Goal: Share content: Share content

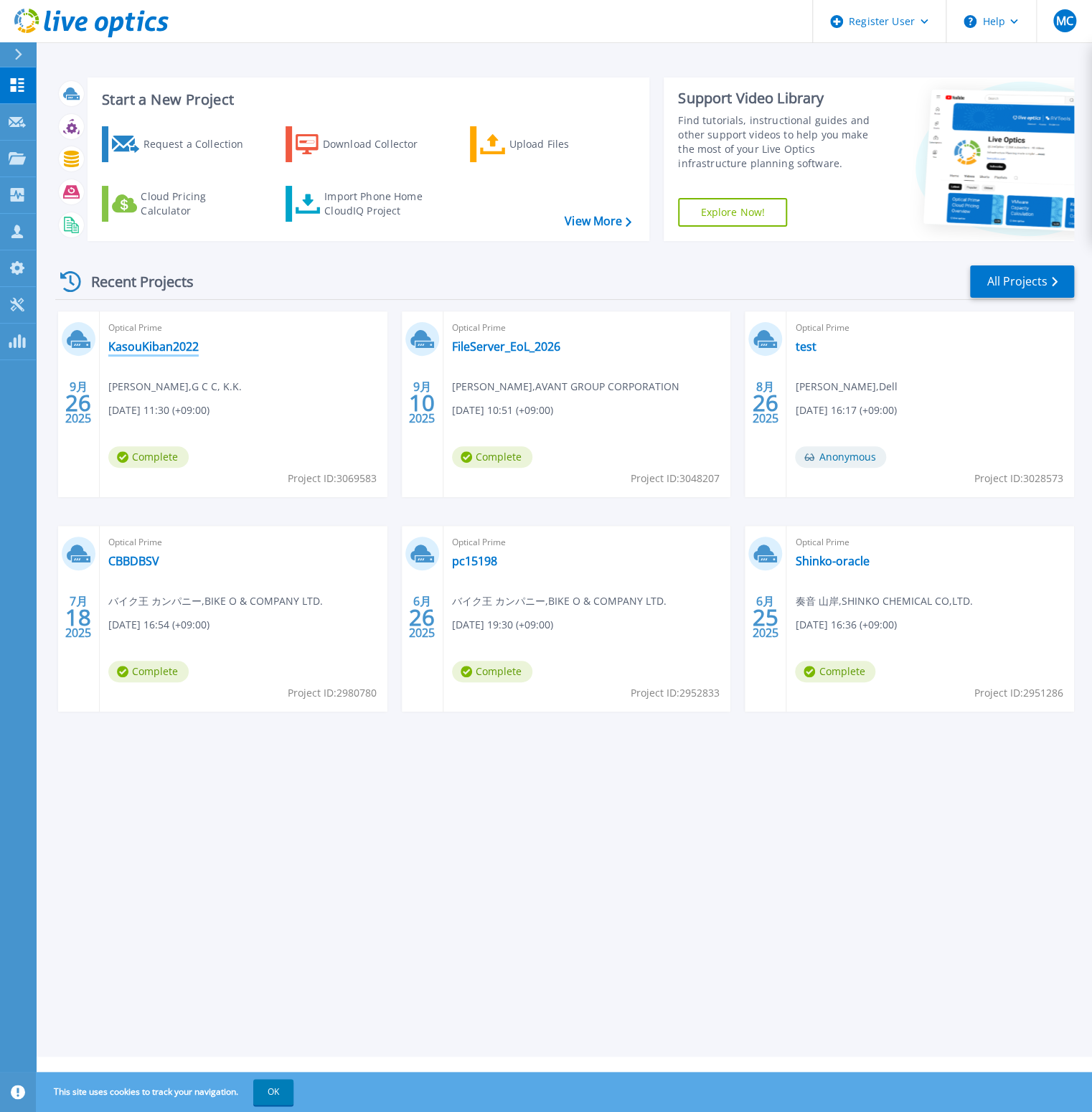
click at [146, 345] on link "KasouKiban2022" at bounding box center [153, 346] width 90 height 14
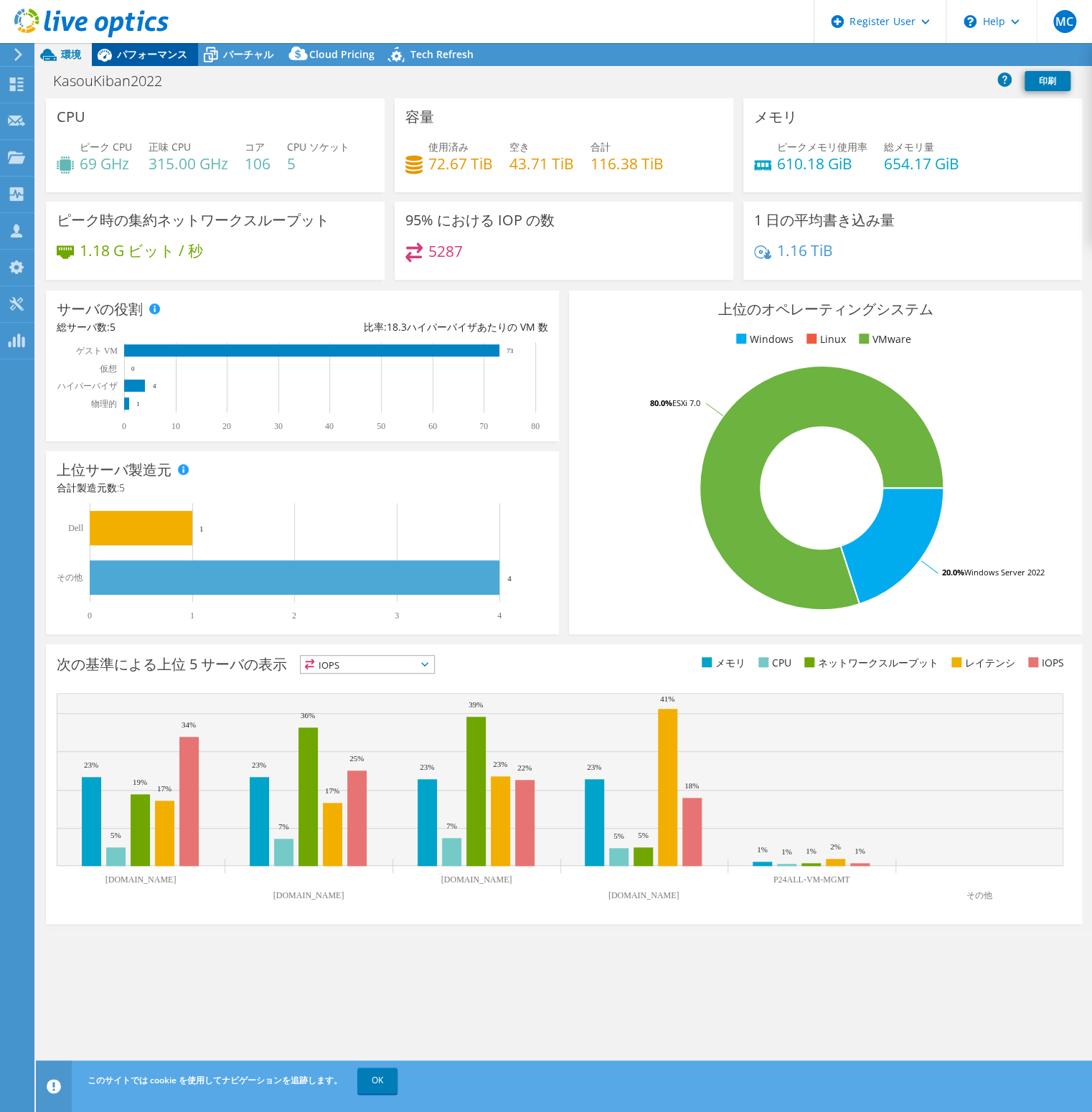
click at [162, 57] on span "パフォーマンス" at bounding box center [152, 54] width 70 height 14
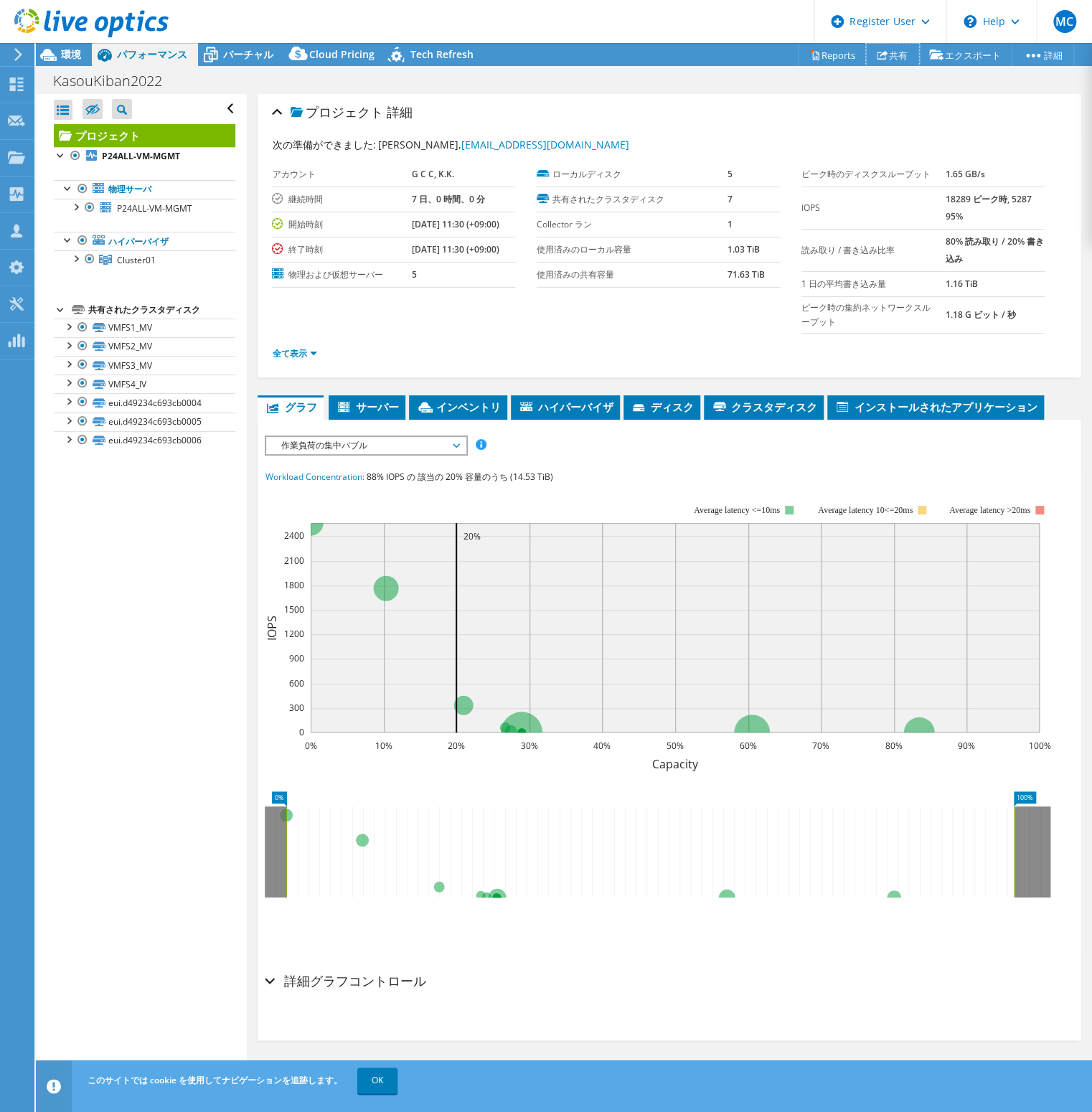
drag, startPoint x: 889, startPoint y: 53, endPoint x: 888, endPoint y: 81, distance: 28.0
click at [889, 53] on link "共有" at bounding box center [892, 54] width 54 height 22
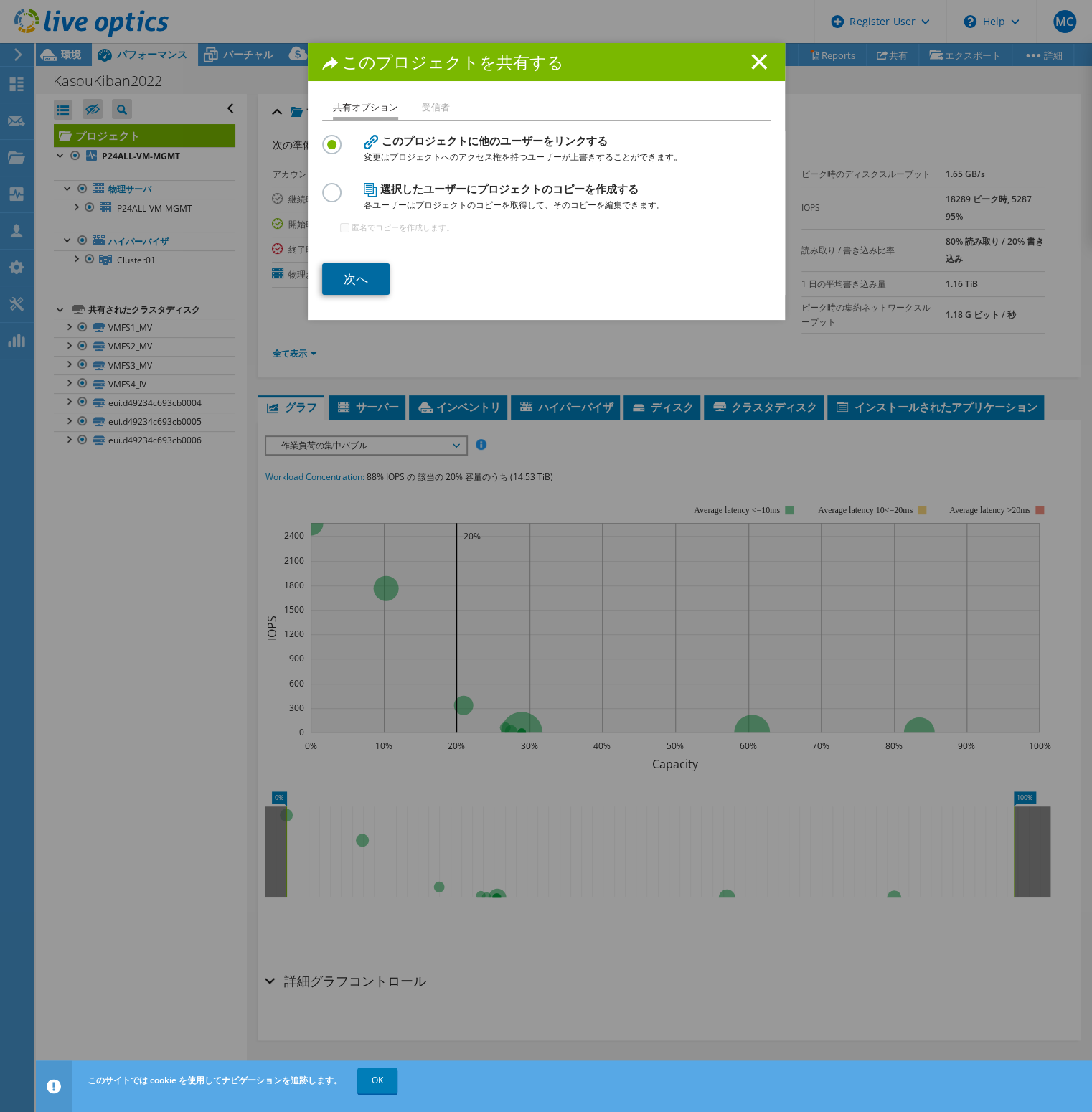
click at [360, 270] on link "次へ" at bounding box center [355, 279] width 68 height 32
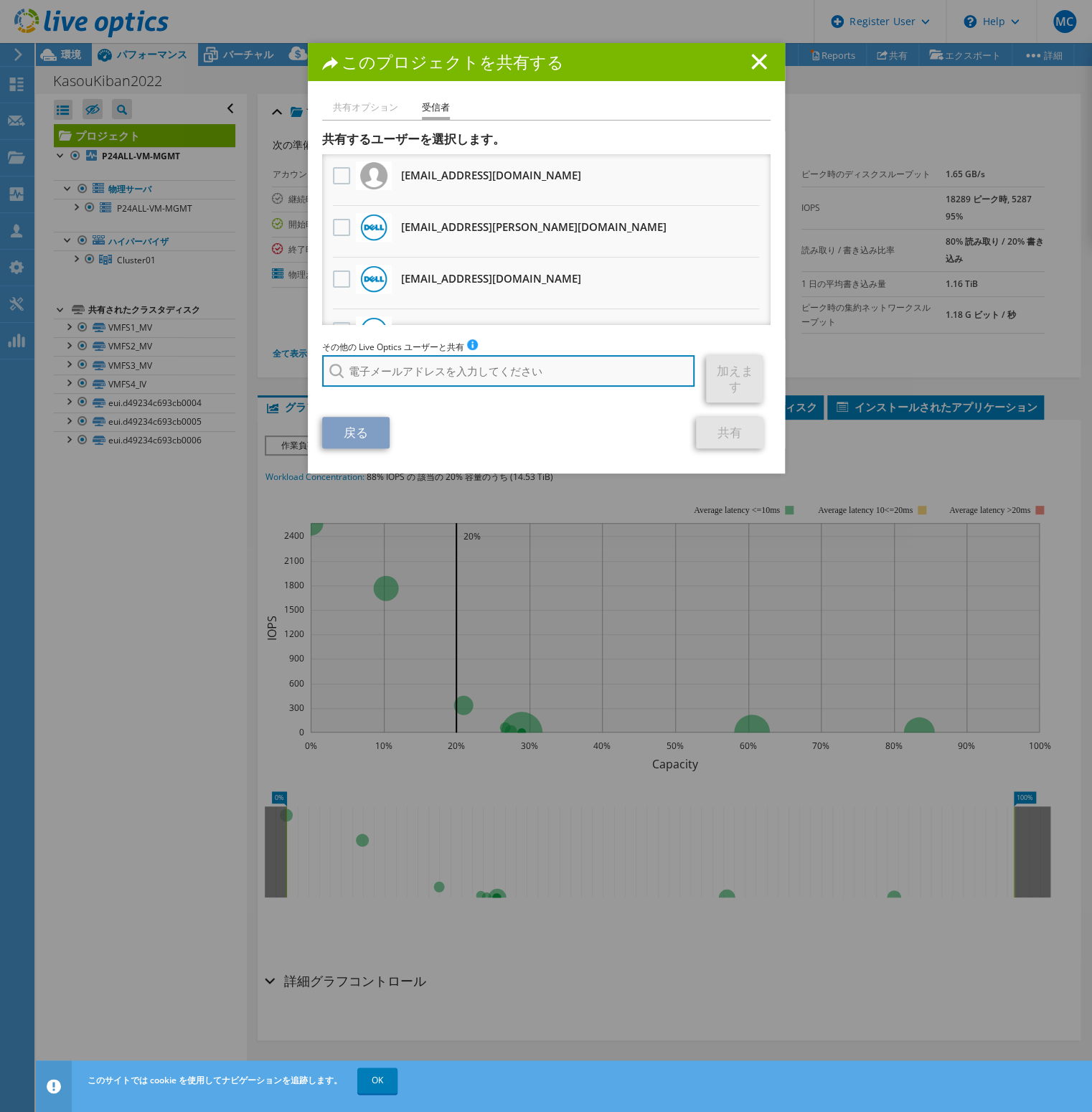
click at [396, 374] on input "search" at bounding box center [508, 371] width 373 height 32
type input "み"
click at [389, 391] on li "[EMAIL_ADDRESS][PERSON_NAME][DOMAIN_NAME]" at bounding box center [434, 390] width 225 height 18
type input "[EMAIL_ADDRESS][PERSON_NAME][DOMAIN_NAME]"
click at [724, 377] on link "加えます" at bounding box center [734, 379] width 57 height 47
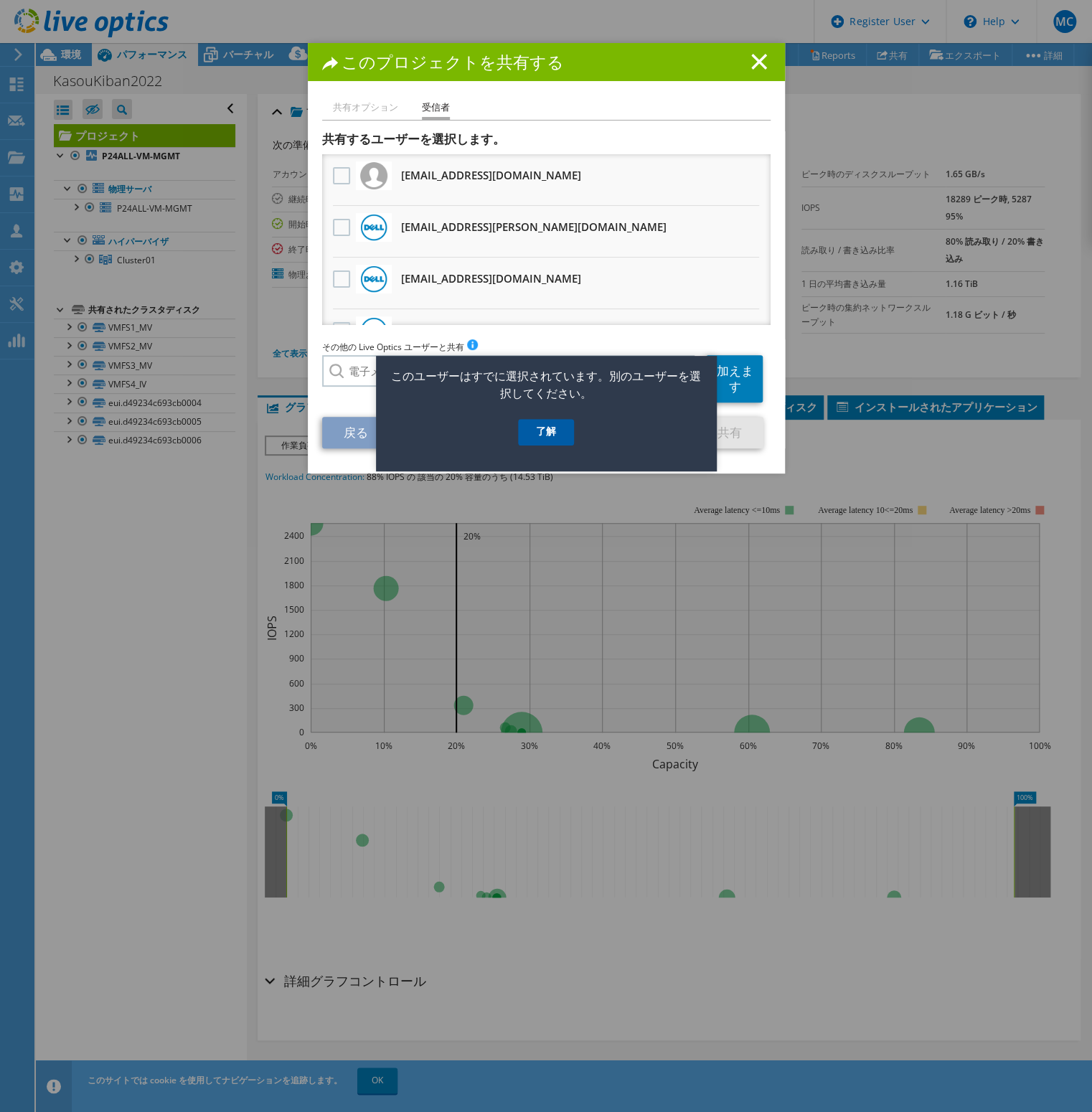
click at [546, 426] on link "了解" at bounding box center [546, 432] width 56 height 26
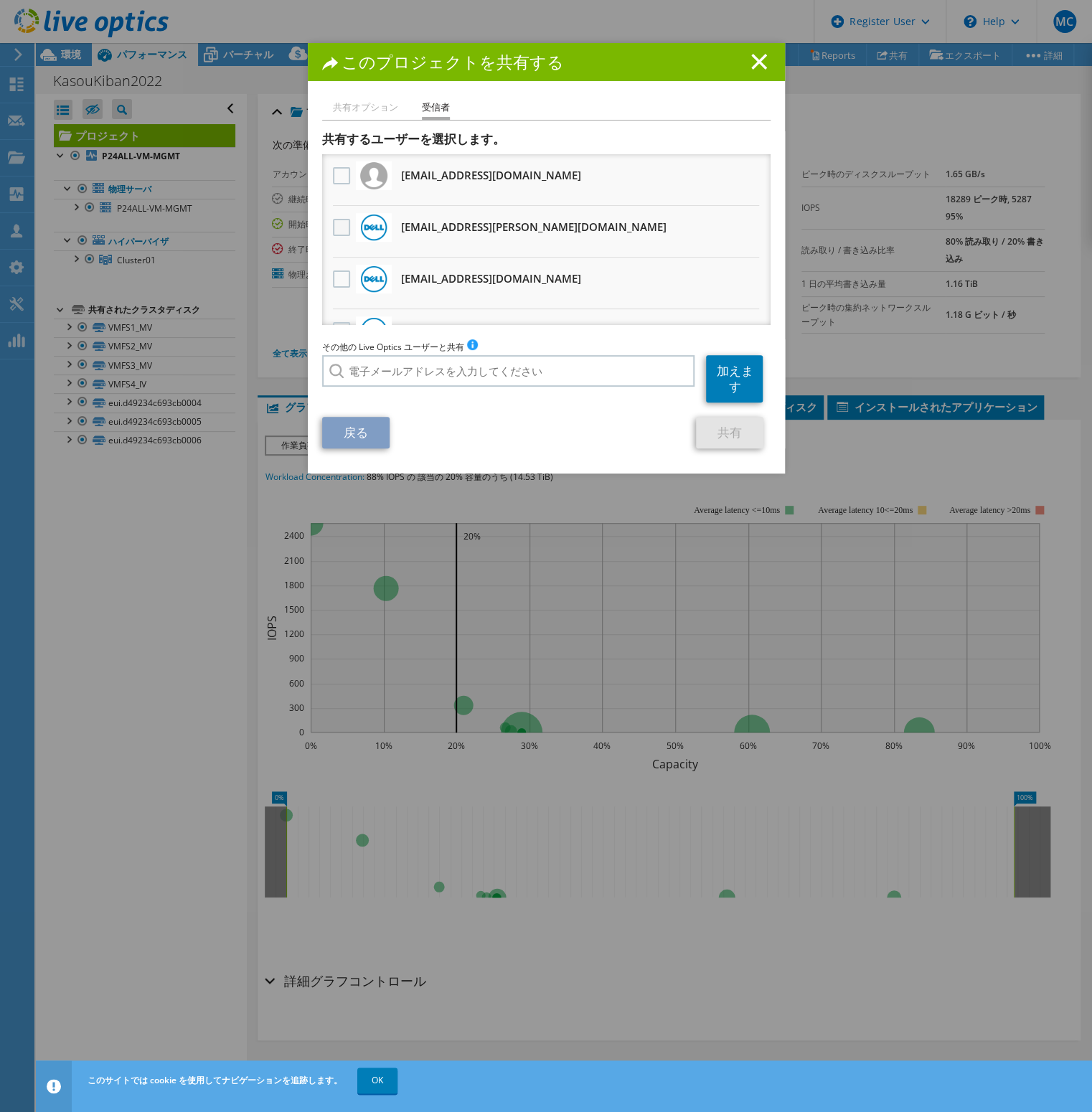
click at [332, 226] on label at bounding box center [343, 227] width 21 height 18
click at [0, 0] on input "checkbox" at bounding box center [0, 0] width 0 height 0
click at [719, 434] on link "共有" at bounding box center [729, 432] width 68 height 32
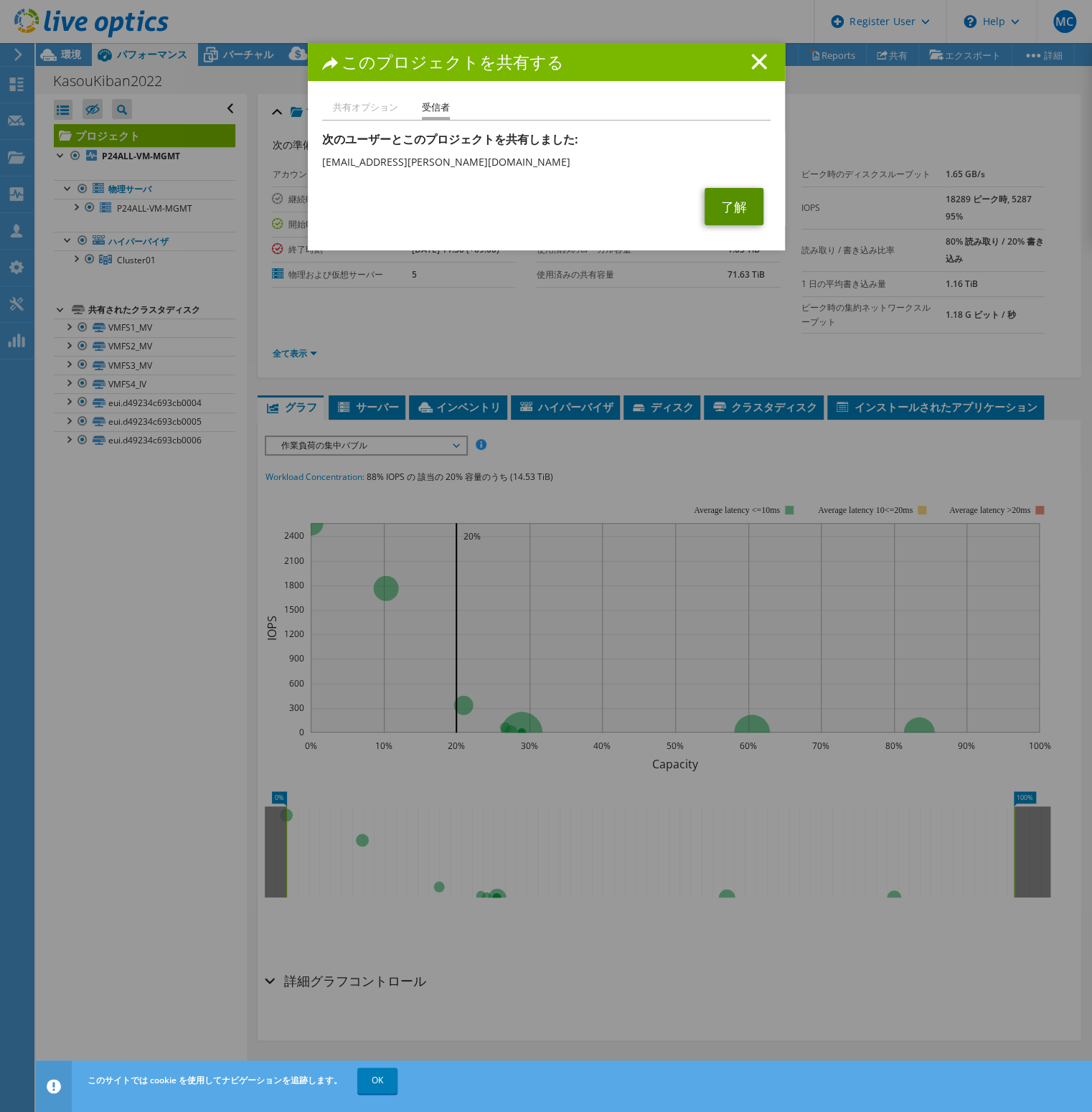
click at [723, 205] on link "了解" at bounding box center [733, 206] width 59 height 38
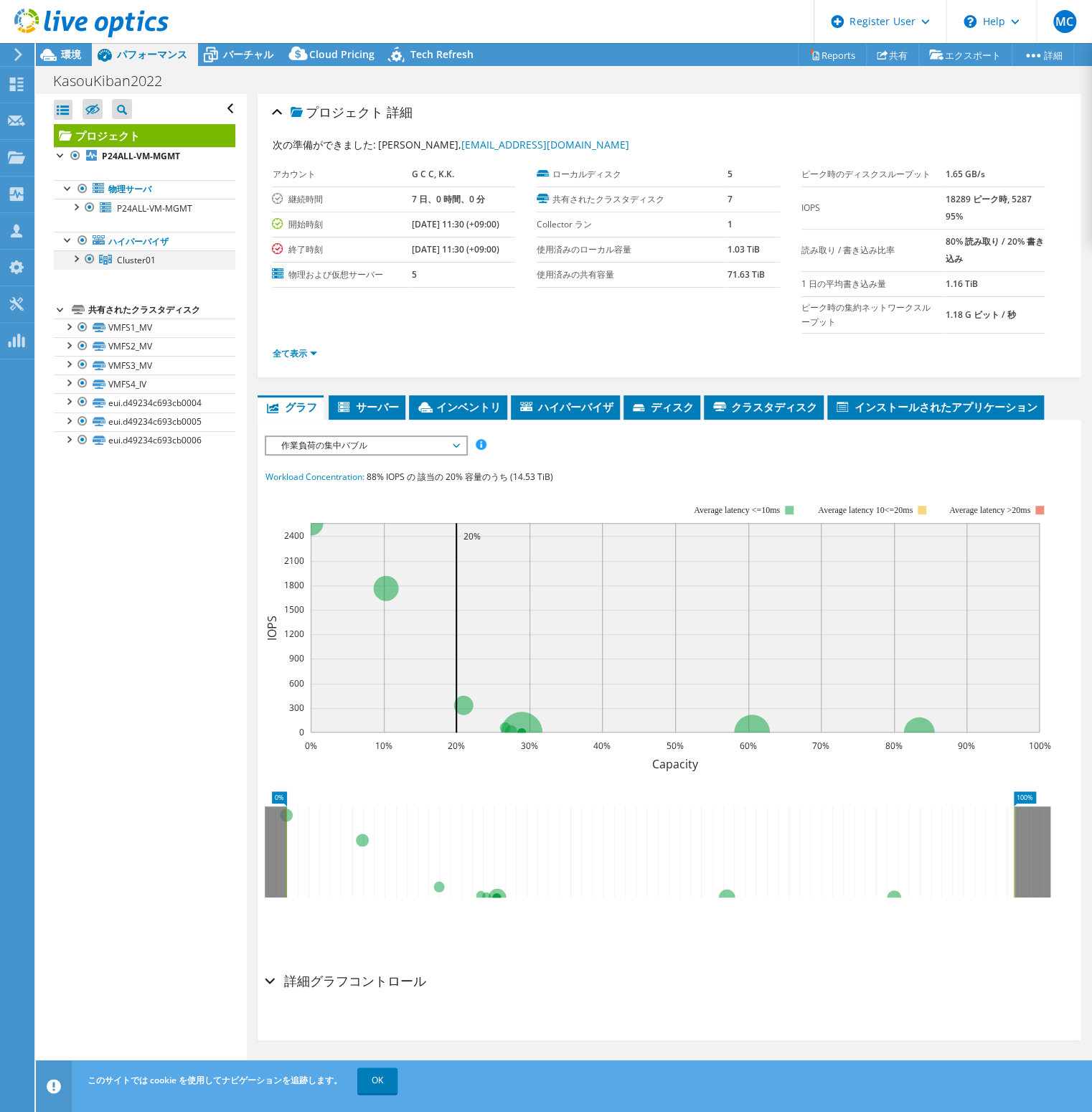
click at [77, 257] on div at bounding box center [75, 257] width 14 height 14
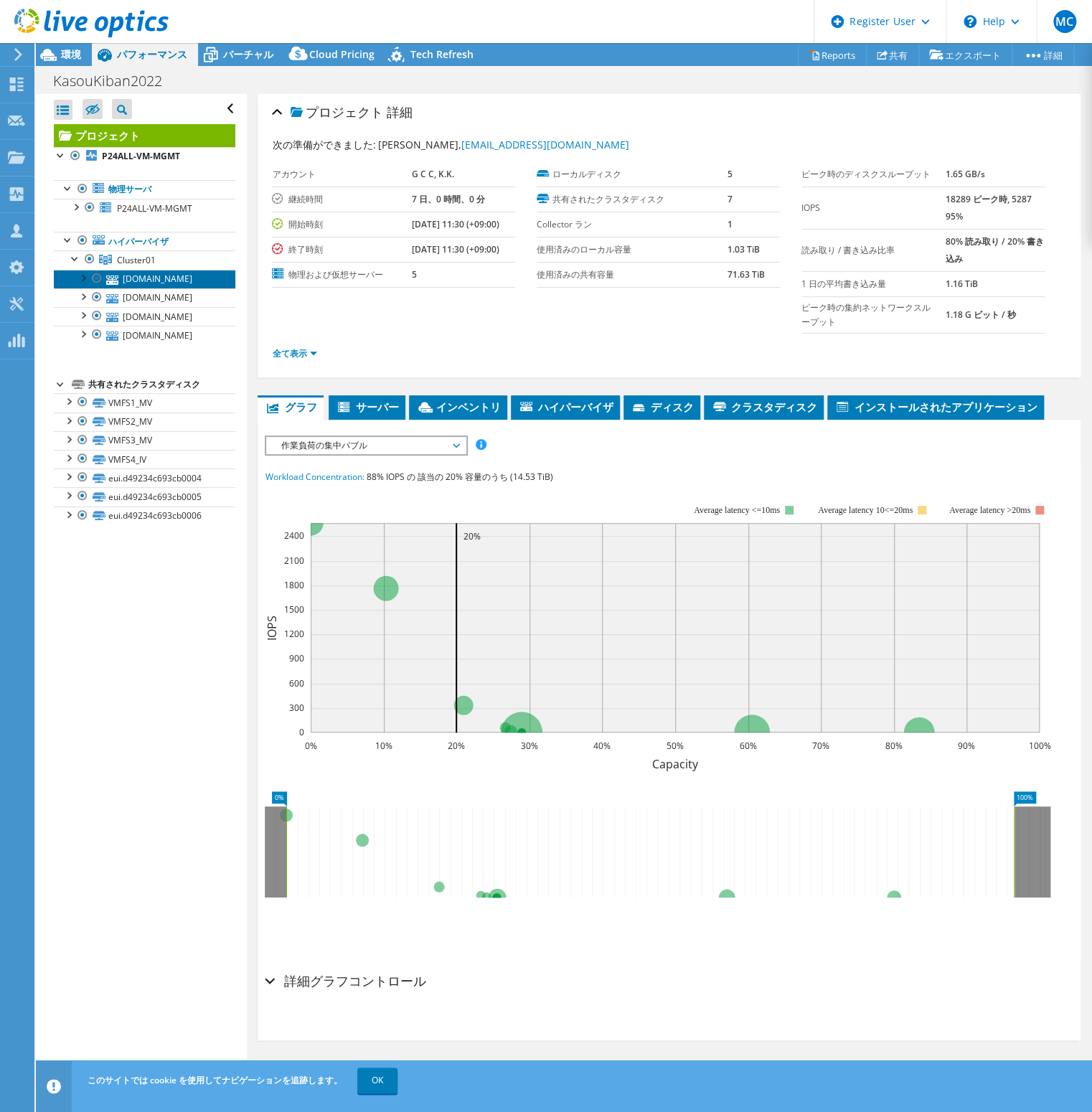
click at [141, 289] on link "[DOMAIN_NAME]" at bounding box center [144, 279] width 182 height 18
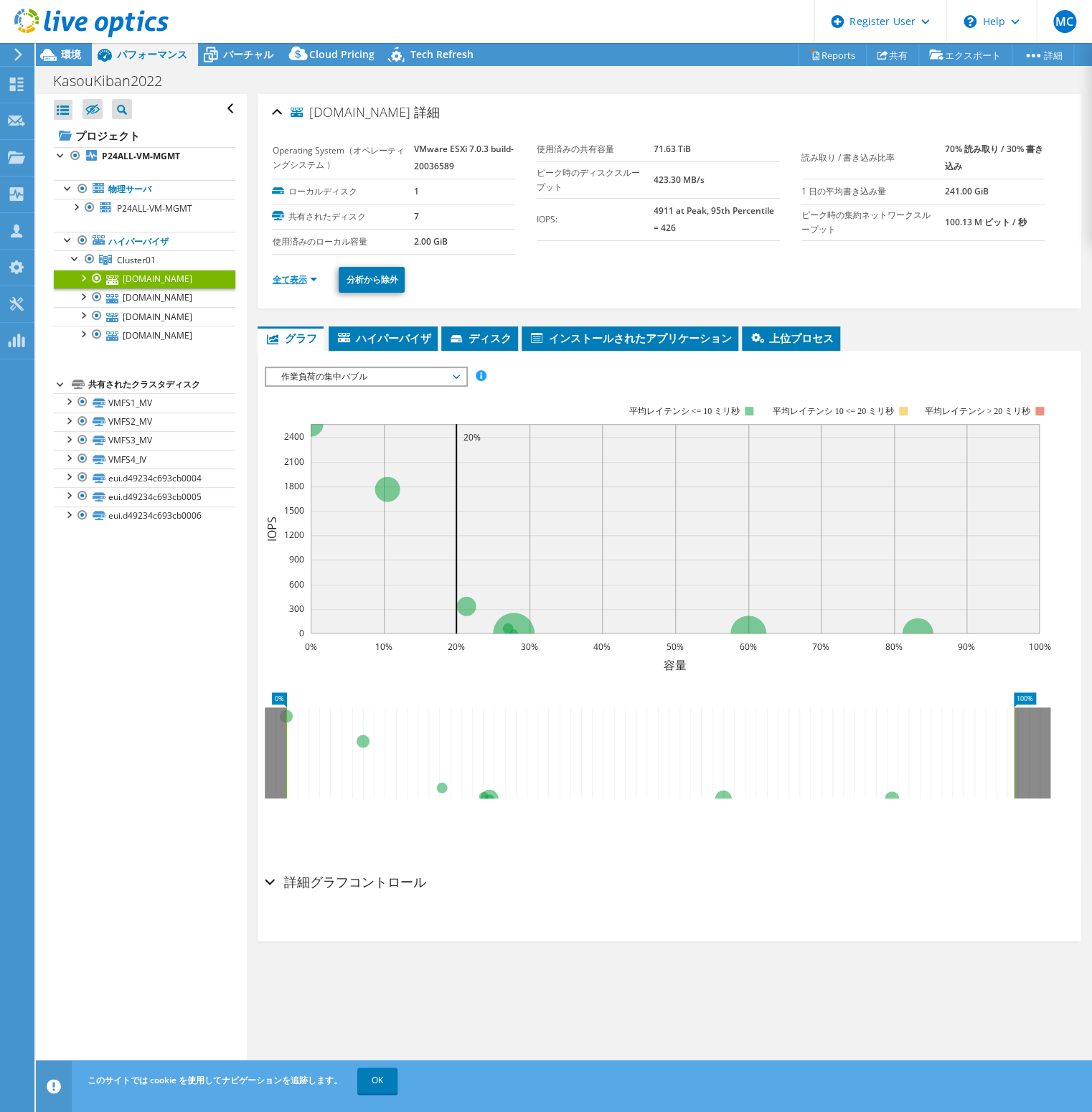
click at [302, 279] on link "全て表示" at bounding box center [295, 280] width 46 height 12
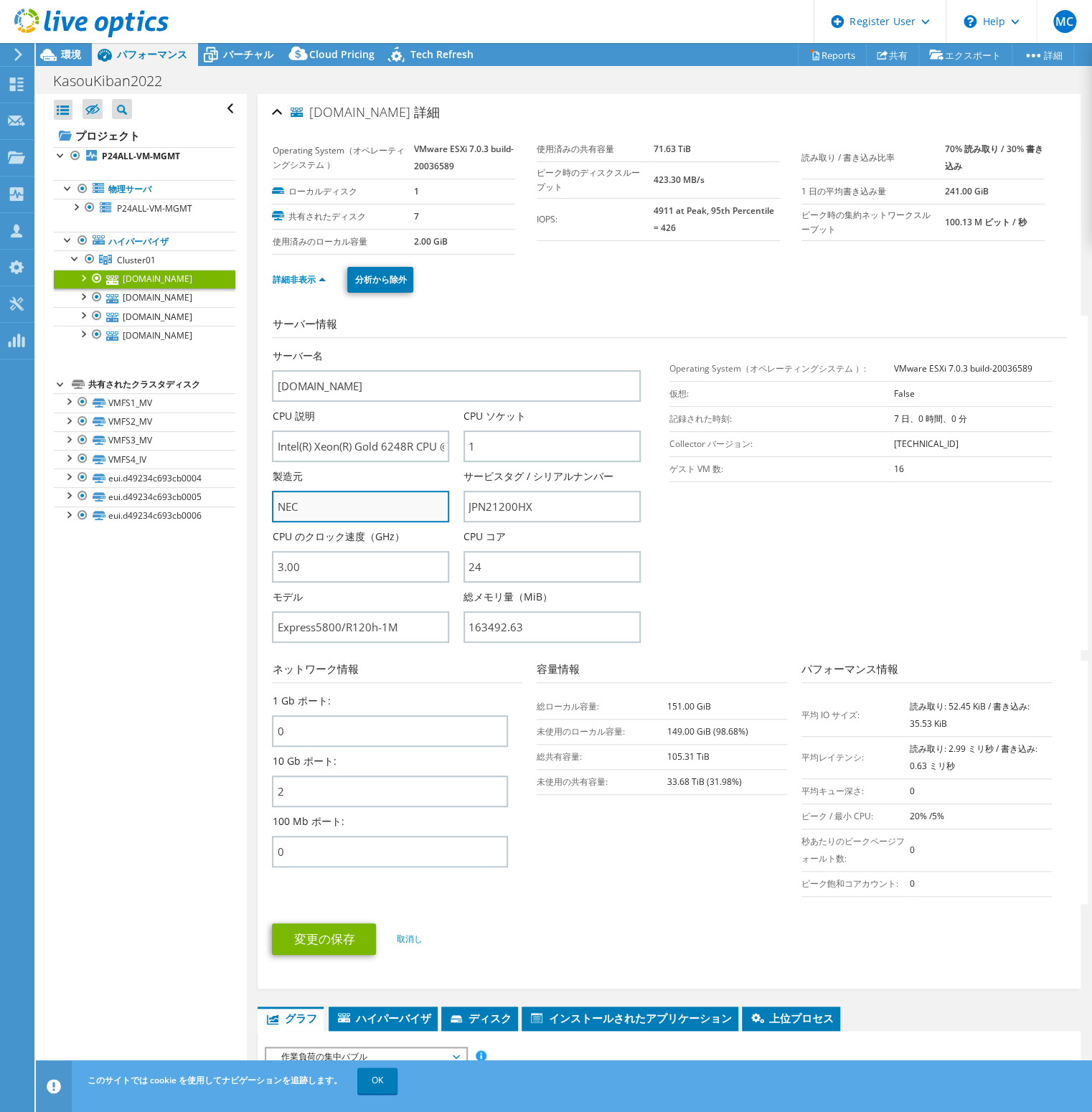
drag, startPoint x: 351, startPoint y: 500, endPoint x: 283, endPoint y: 501, distance: 68.0
click at [283, 501] on input "NEC" at bounding box center [360, 506] width 177 height 32
click at [150, 210] on span "P24ALL-VM-MGMT" at bounding box center [154, 209] width 75 height 12
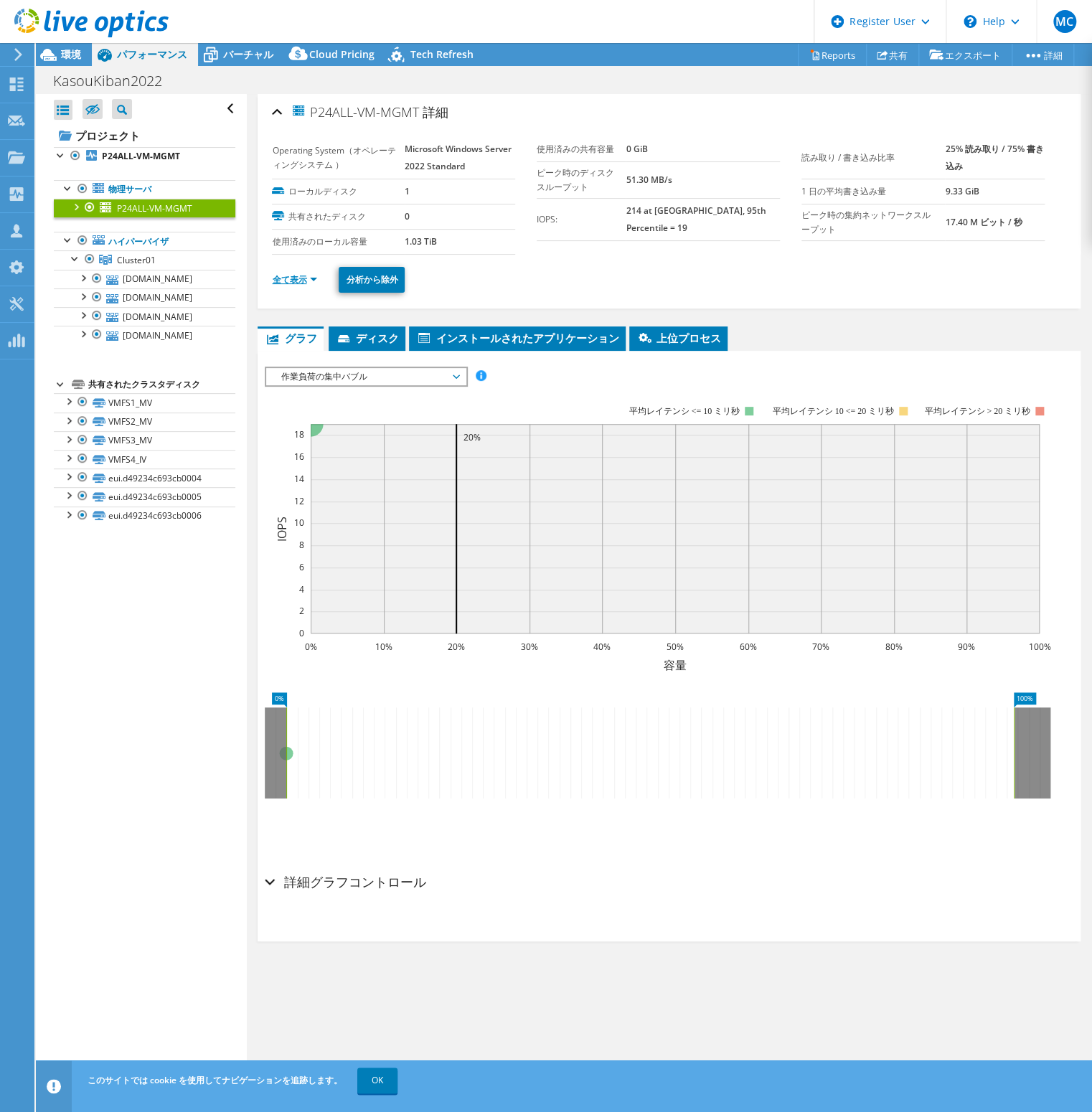
click at [304, 279] on link "全て表示" at bounding box center [295, 280] width 46 height 12
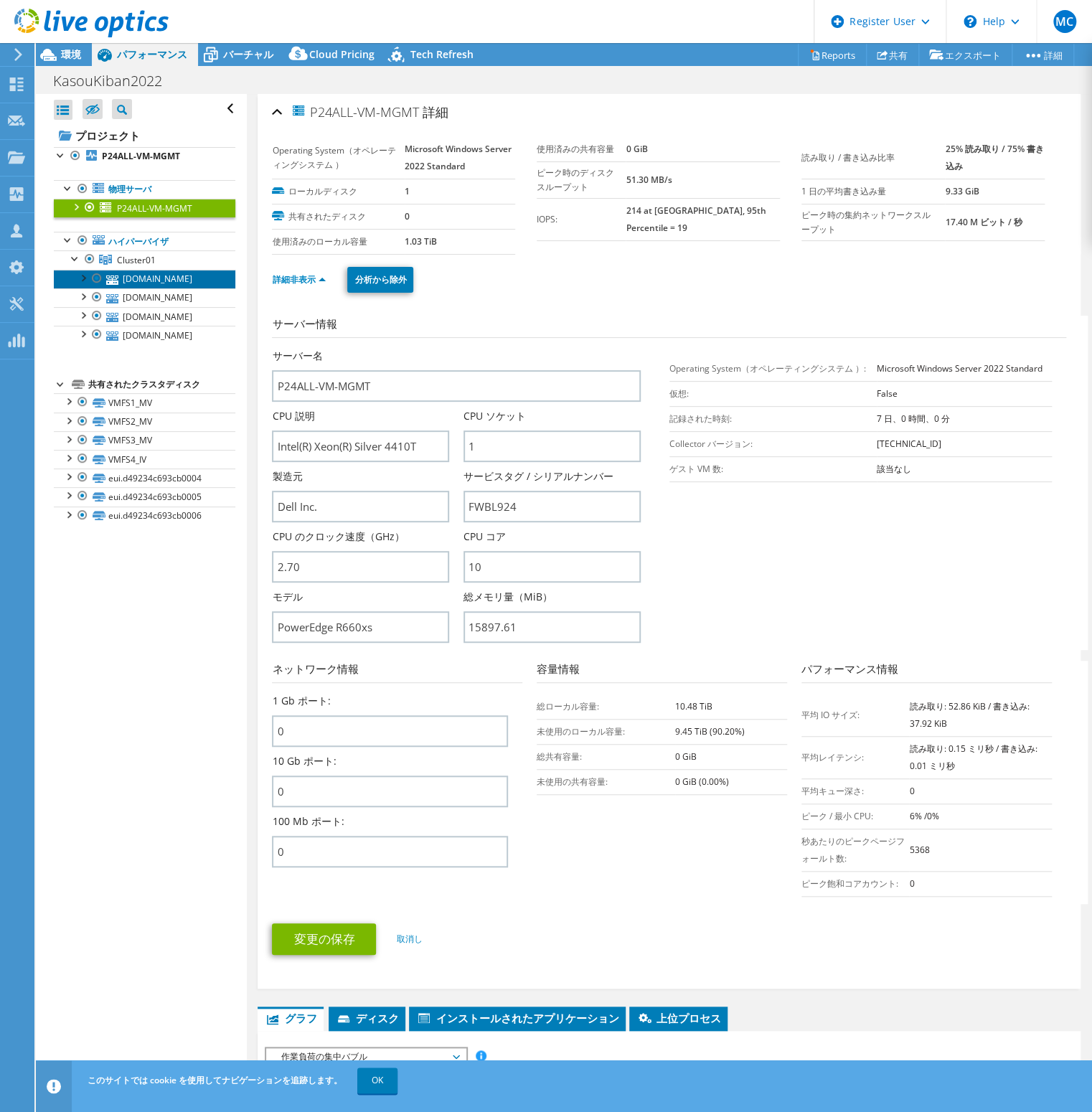
click at [163, 288] on link "[DOMAIN_NAME]" at bounding box center [144, 279] width 182 height 18
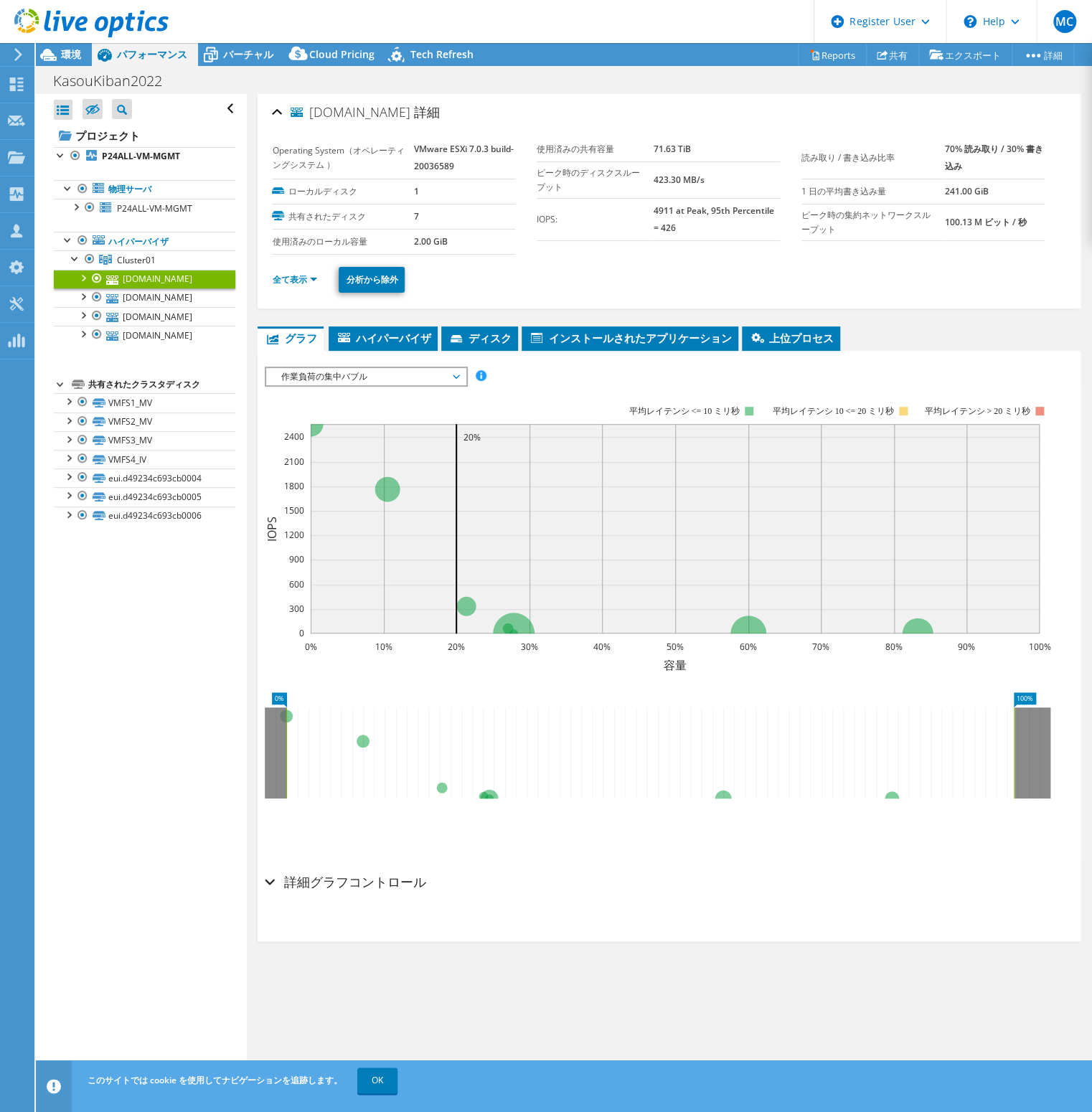
click at [304, 374] on span "作業負荷の集中バブル" at bounding box center [366, 377] width 184 height 18
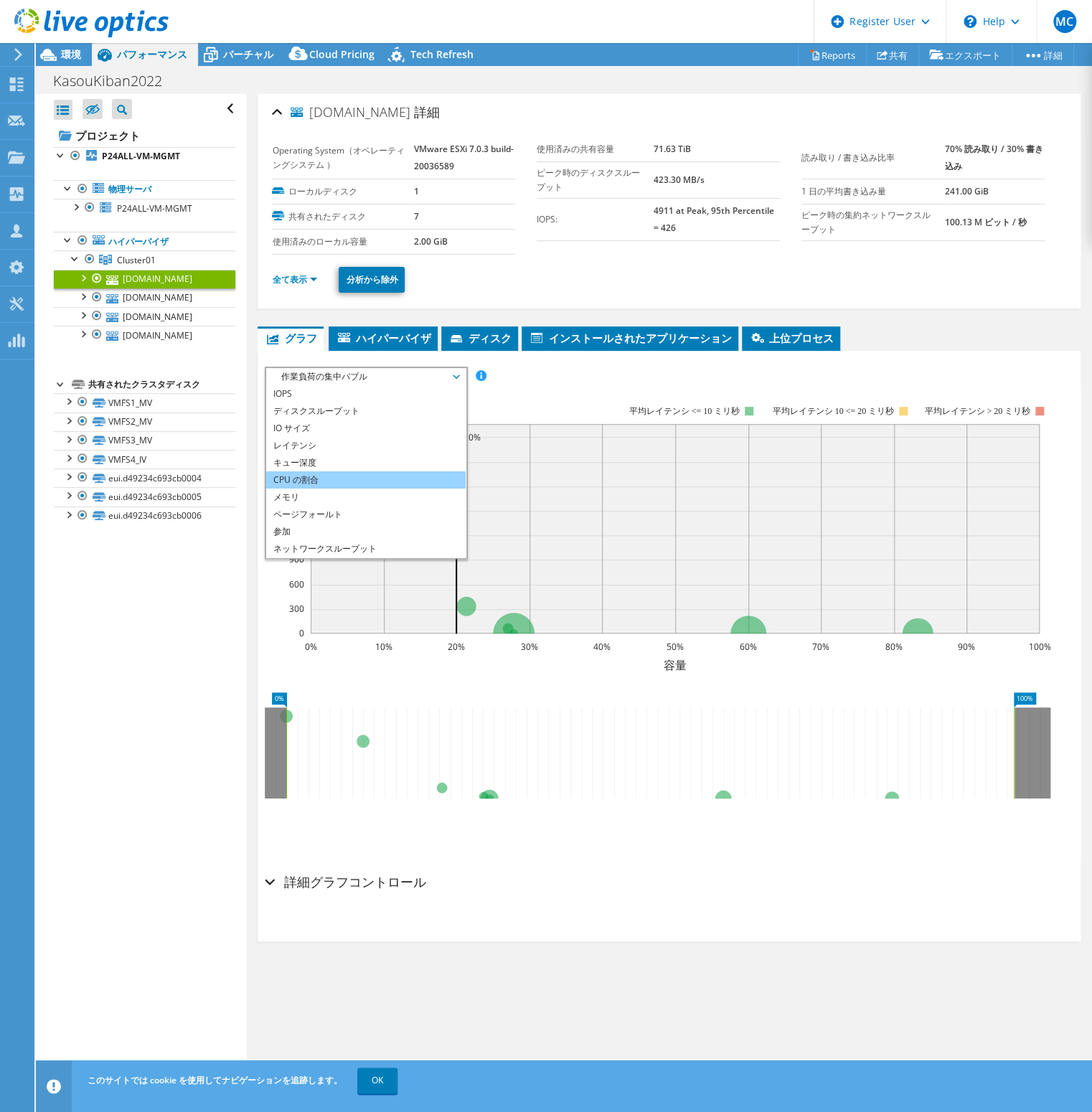
click at [330, 477] on li "CPU の割合" at bounding box center [365, 480] width 199 height 18
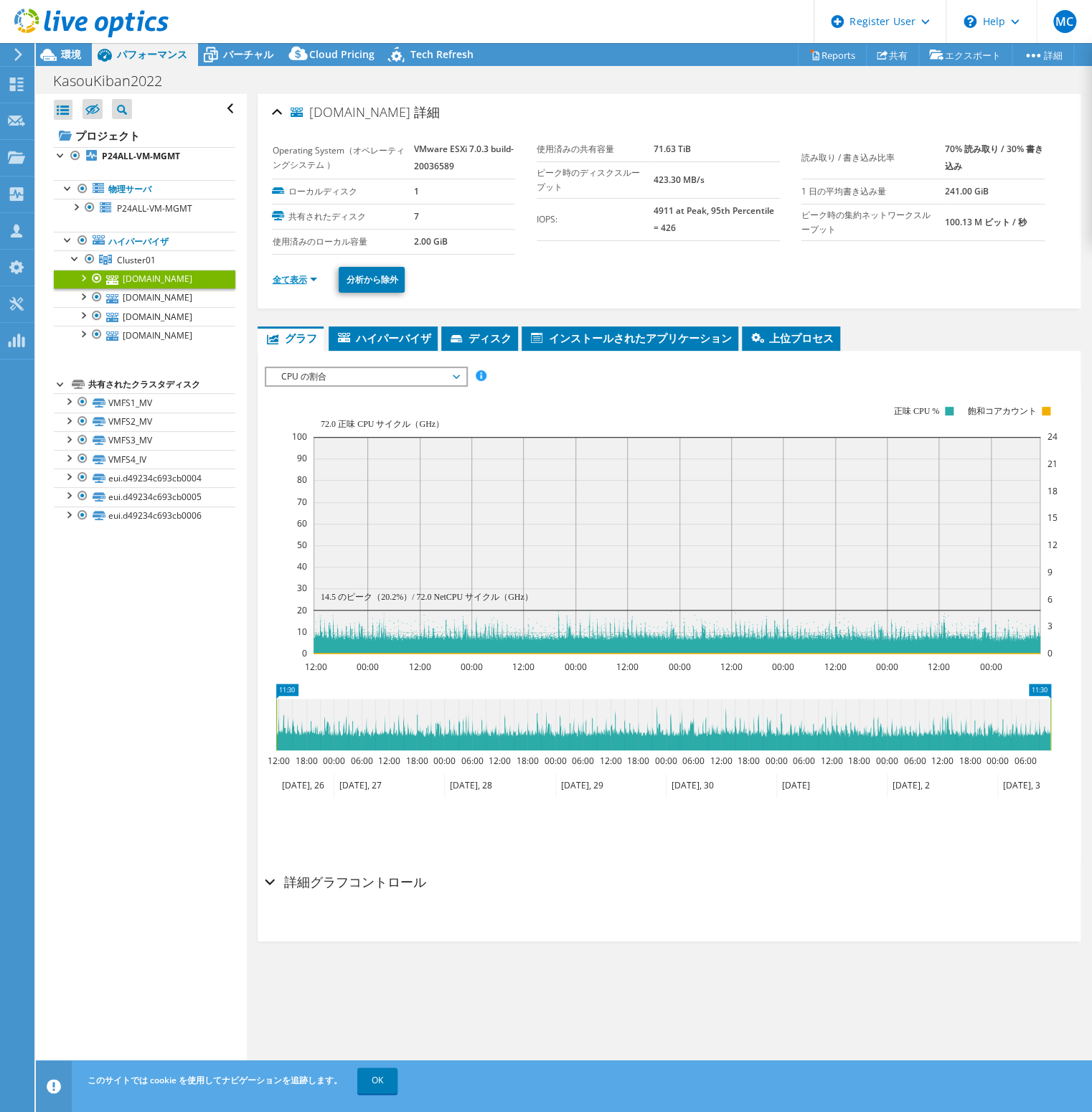
click at [286, 280] on link "全て表示" at bounding box center [295, 280] width 46 height 12
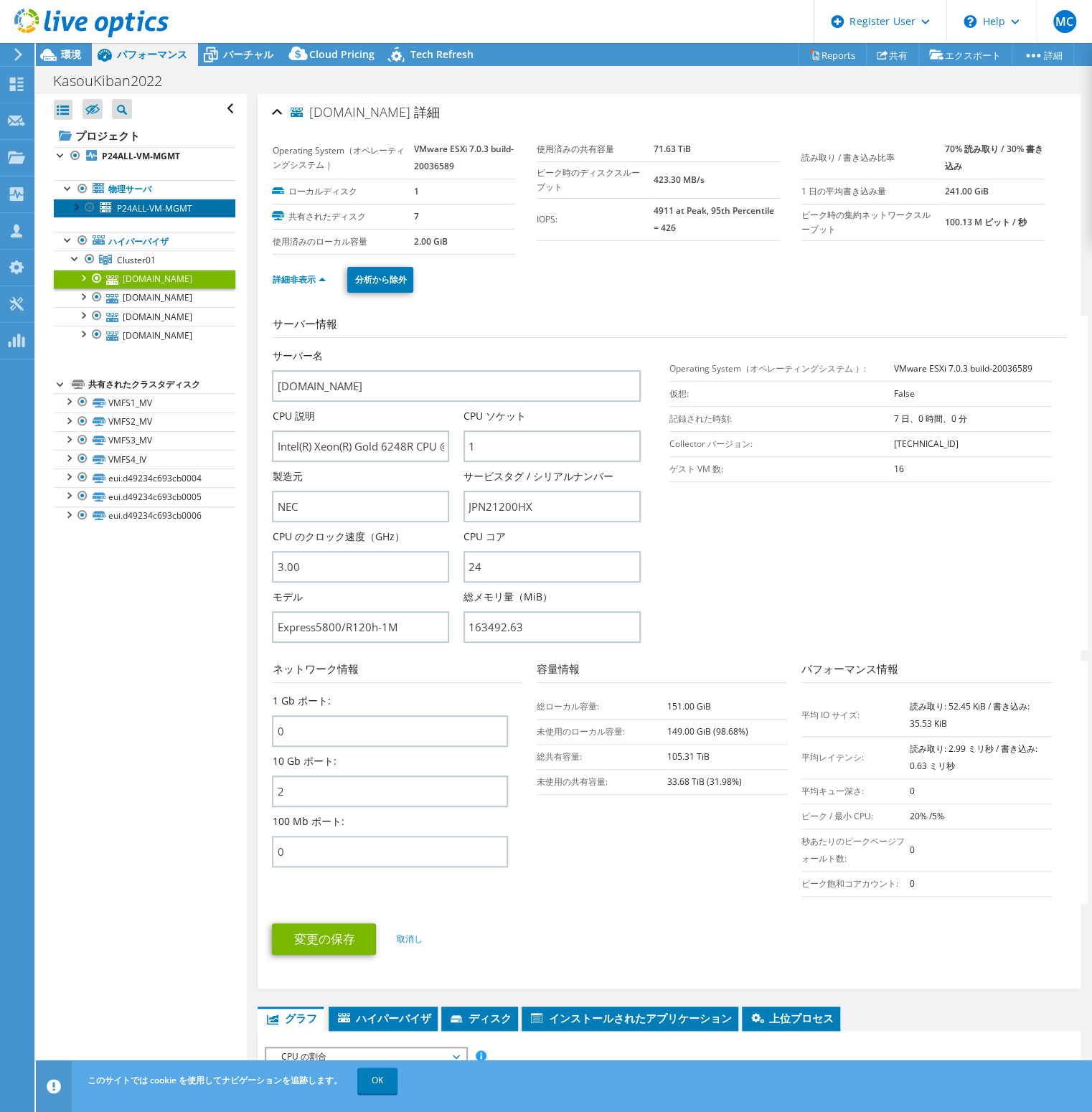
click at [155, 214] on link "P24ALL-VM-MGMT" at bounding box center [144, 208] width 182 height 18
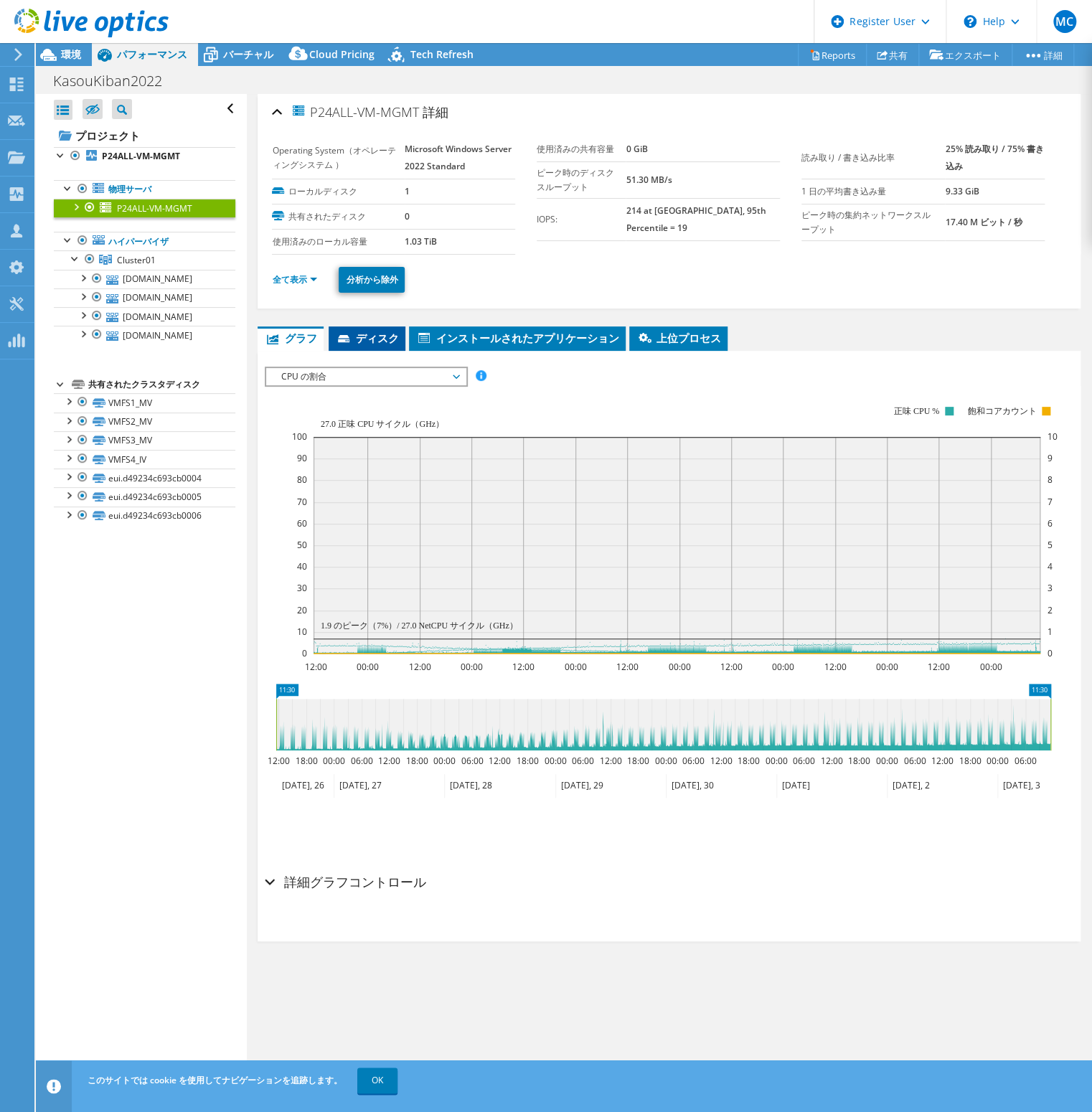
click at [356, 328] on li "ディスク" at bounding box center [368, 339] width 77 height 25
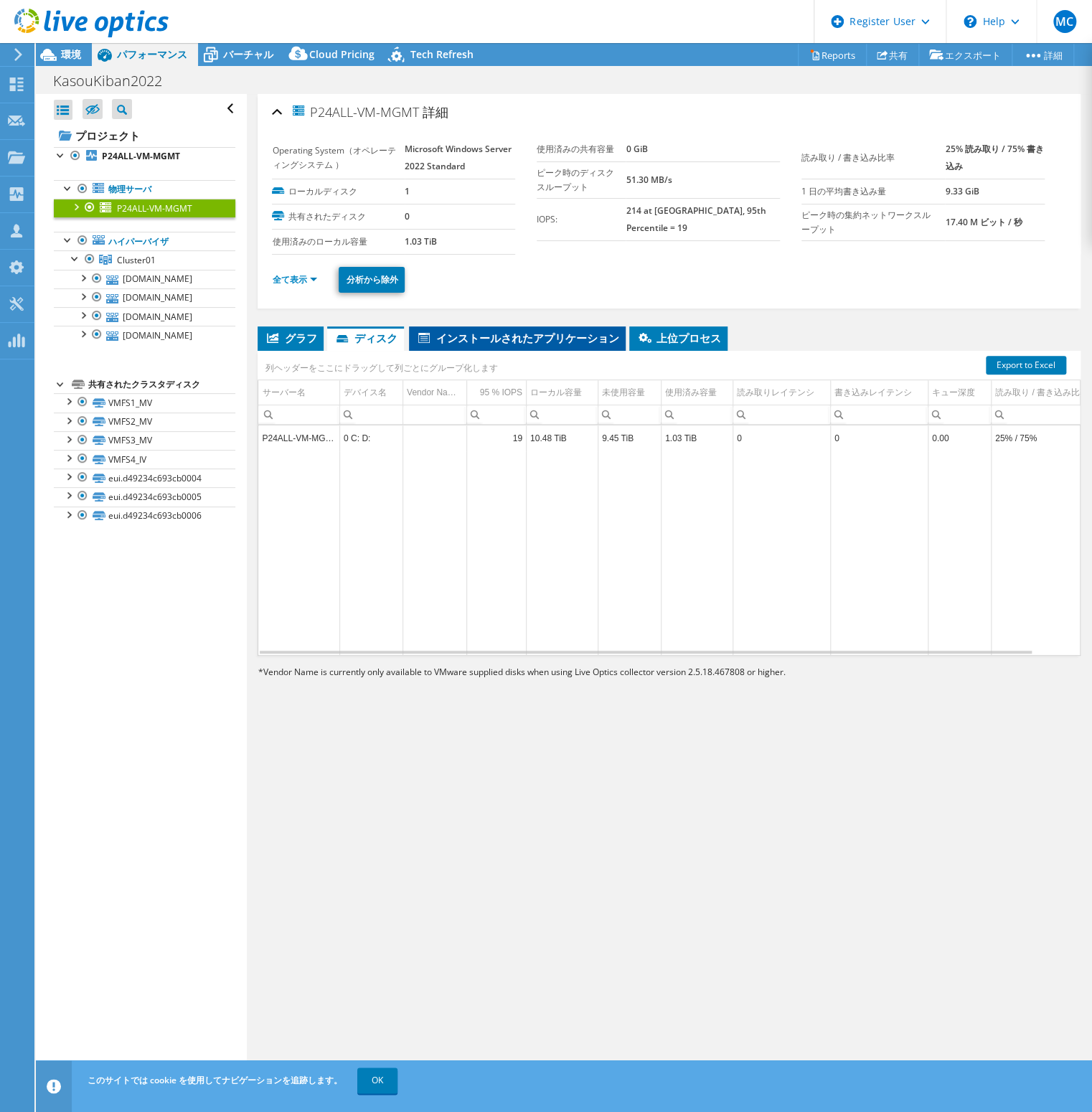
click at [475, 331] on span "インストールされたアプリケーション" at bounding box center [517, 338] width 203 height 14
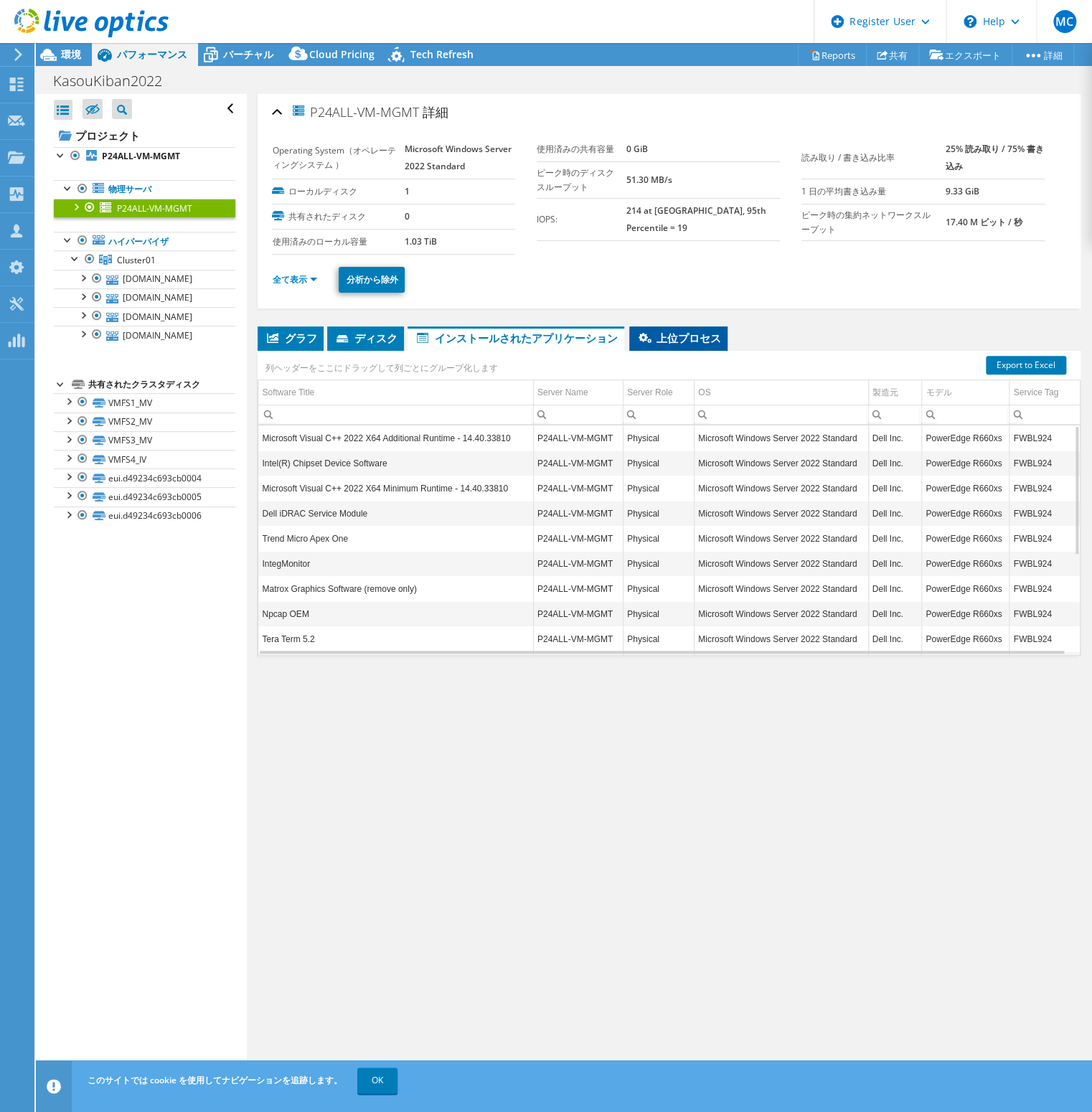
click at [689, 331] on span "上位プロセス" at bounding box center [678, 338] width 84 height 14
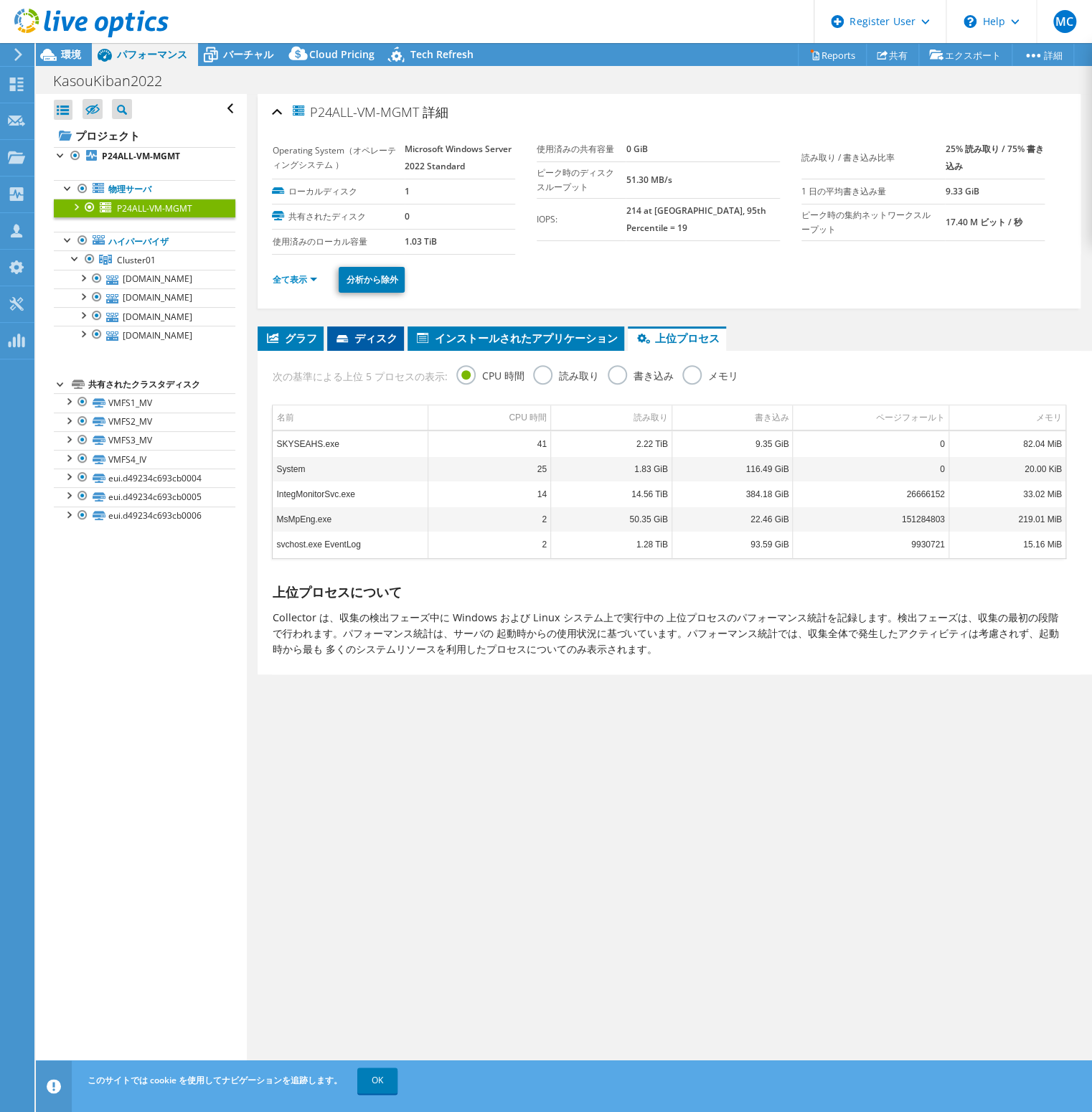
click at [378, 333] on span "ディスク" at bounding box center [365, 338] width 62 height 14
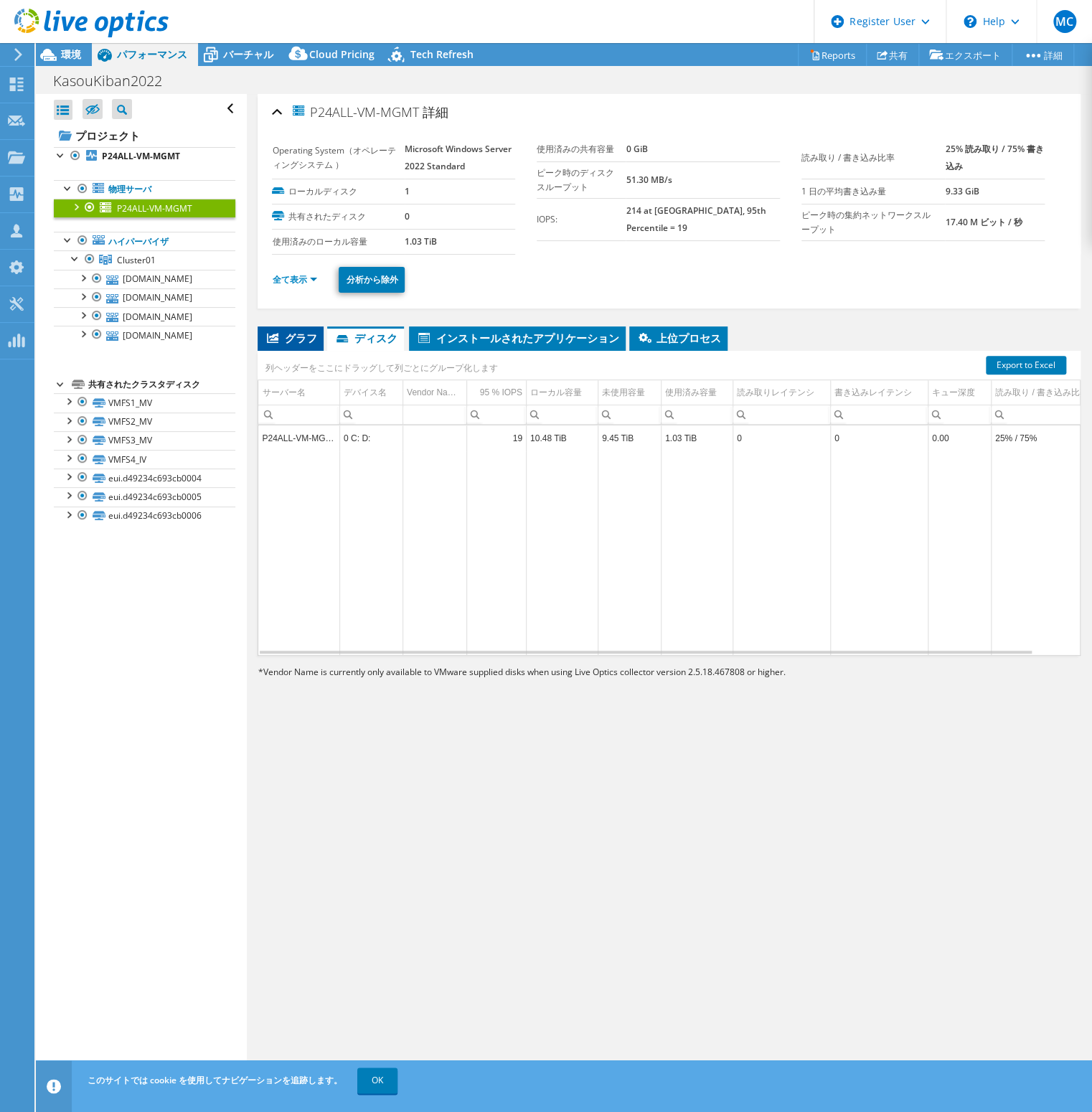
click at [297, 333] on span "グラフ" at bounding box center [290, 338] width 52 height 14
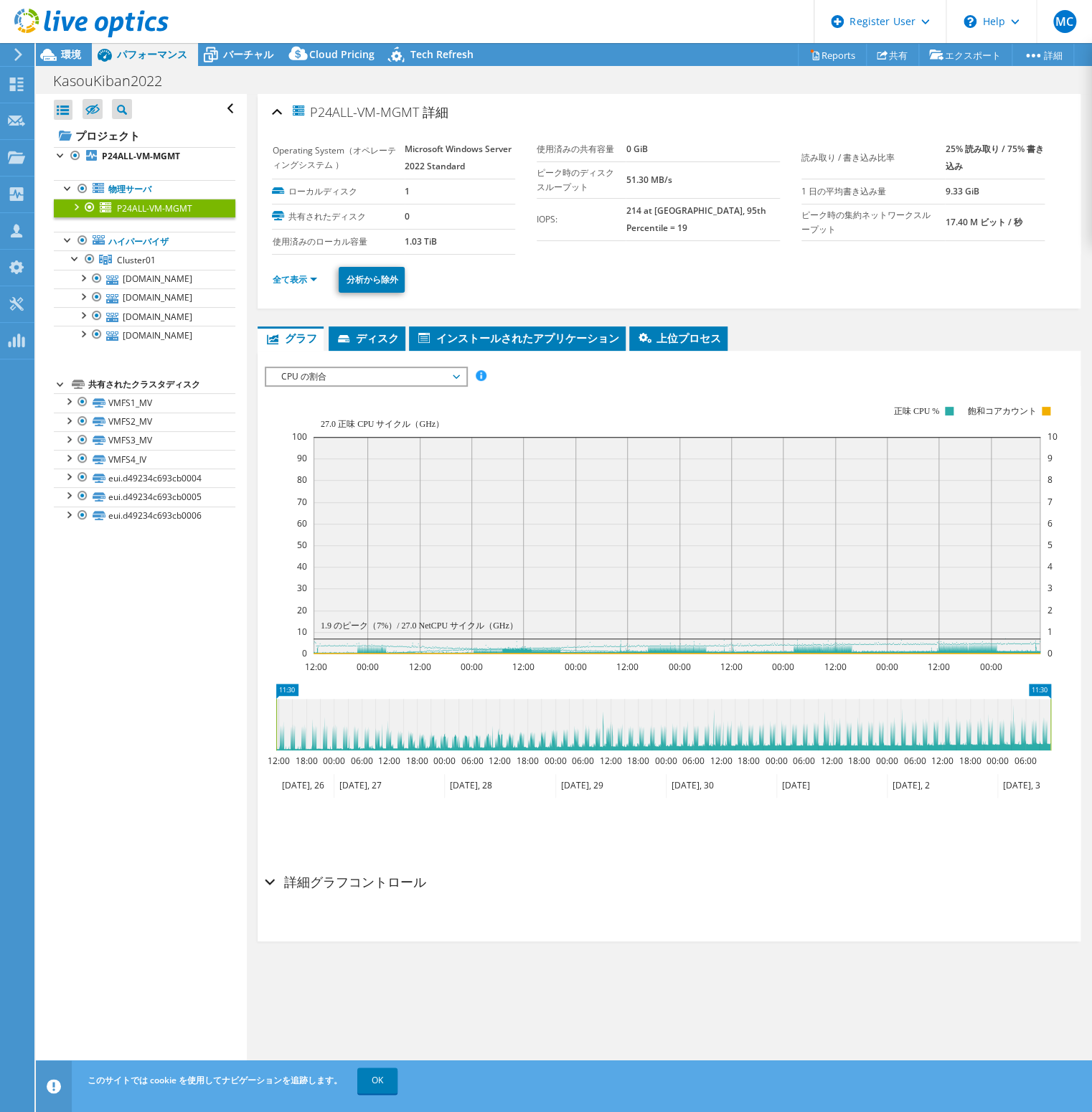
click at [77, 206] on div at bounding box center [75, 206] width 14 height 14
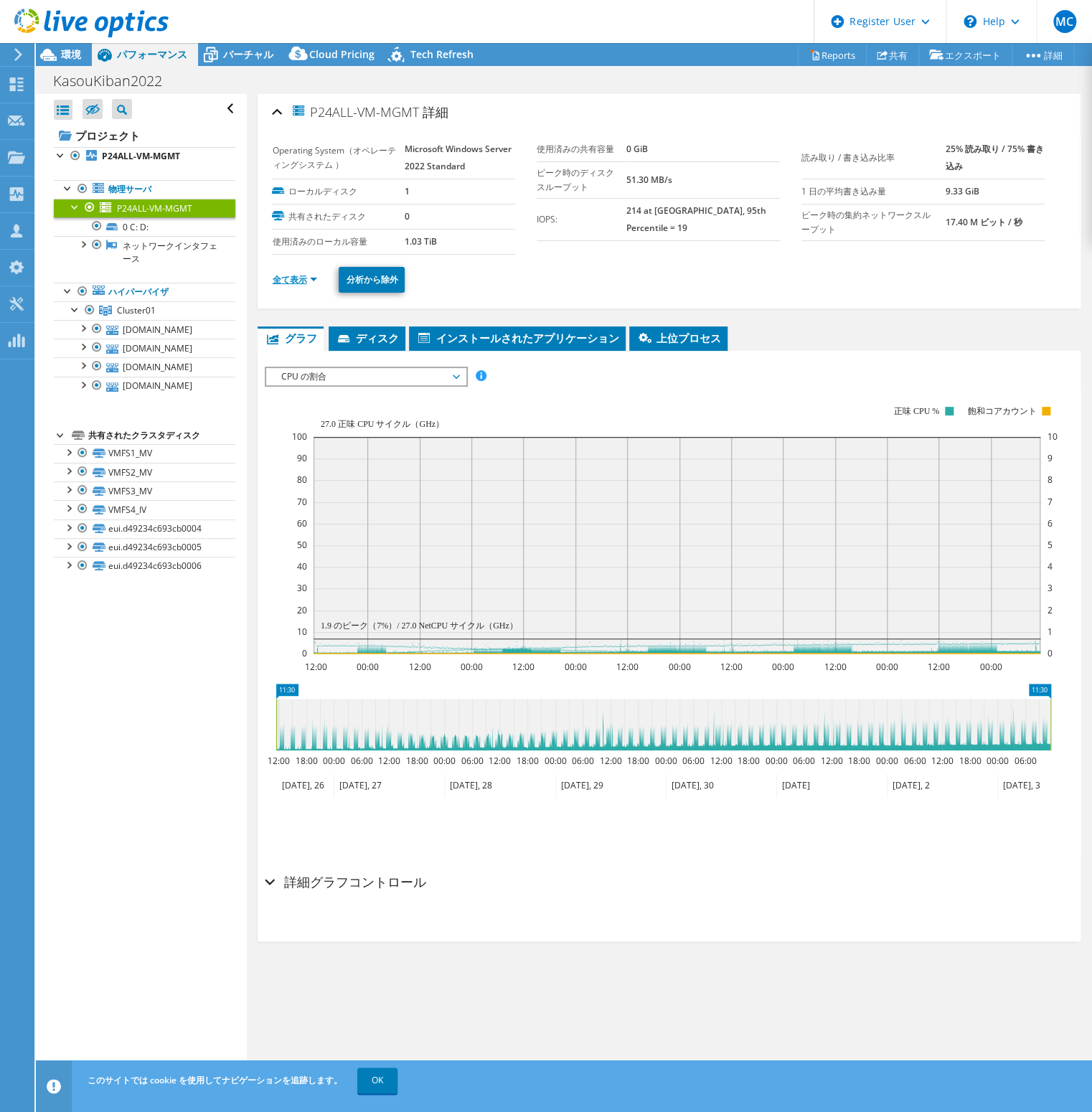
click at [291, 281] on link "全て表示" at bounding box center [295, 280] width 46 height 12
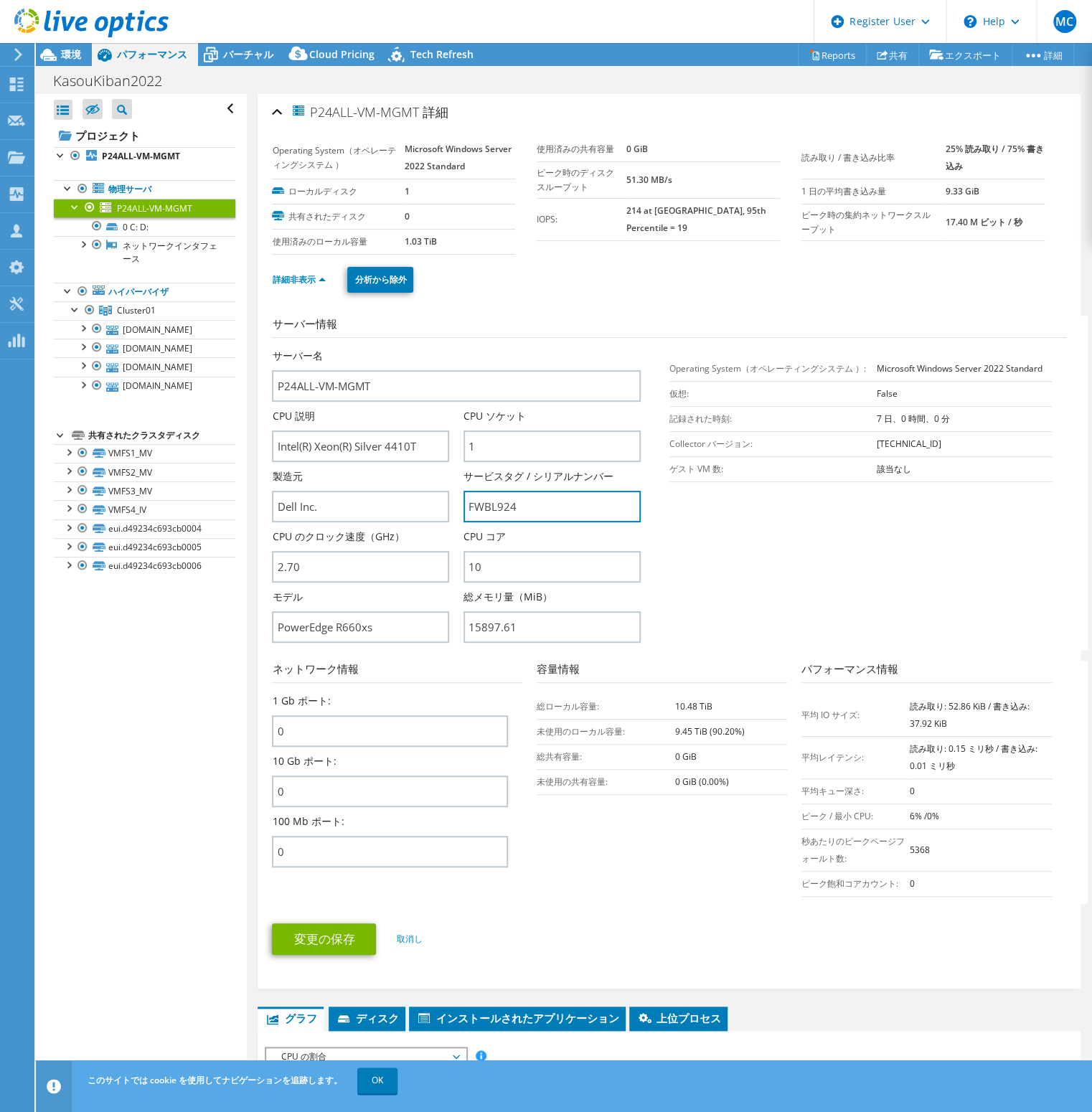
drag, startPoint x: 524, startPoint y: 510, endPoint x: 459, endPoint y: 512, distance: 65.0
click at [459, 348] on div "サーバー名 P24ALL-VM-MGMT CPU 説明 Intel(R) Xeon(R) Silver 4410T CPU ソケット 1 製造元 Dell I…" at bounding box center [463, 348] width 382 height 0
click at [778, 595] on section "サーバー情報 サーバー名 P24ALL-VM-MGMT CPU 説明 Intel(R) Xeon(R) Silver 4410T CPU ソケット 1 製造元" at bounding box center [673, 482] width 802 height 334
drag, startPoint x: 491, startPoint y: 506, endPoint x: 455, endPoint y: 508, distance: 36.1
click at [455, 348] on div "サーバー名 P24ALL-VM-MGMT CPU 説明 Intel(R) Xeon(R) Silver 4410T CPU ソケット 1 製造元 Dell I…" at bounding box center [463, 348] width 382 height 0
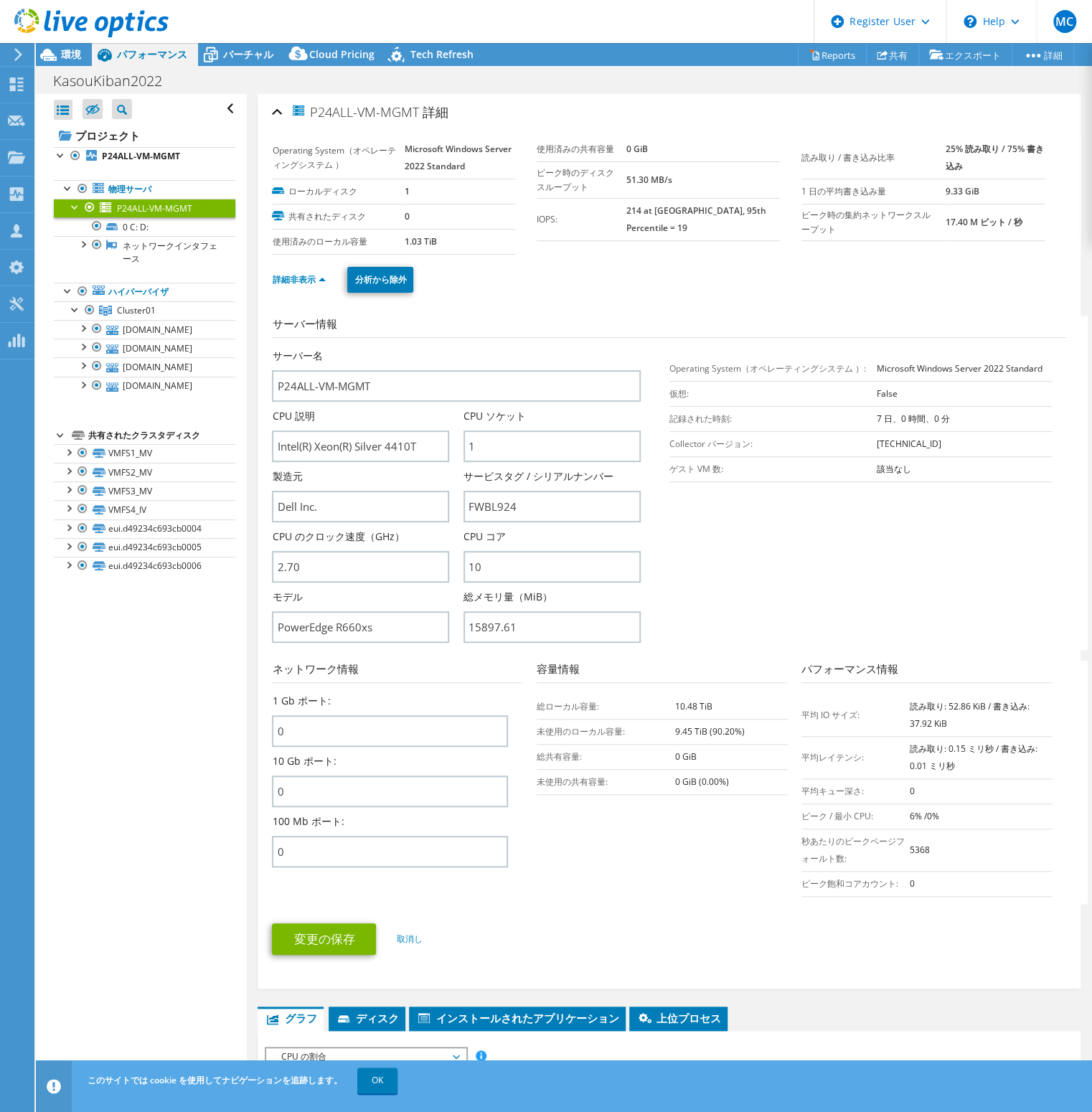
click at [860, 573] on section "サーバー情報 サーバー名 P24ALL-VM-MGMT CPU 説明 Intel(R) Xeon(R) Silver 4410T CPU ソケット 1 製造元" at bounding box center [673, 482] width 802 height 334
drag, startPoint x: 381, startPoint y: 620, endPoint x: 271, endPoint y: 624, distance: 110.1
click at [271, 624] on div "P24ALL-VM-MGMT 詳細 Operating System（オペレーティングシステム ） Microsoft Windows Server [DAT…" at bounding box center [669, 541] width 823 height 895
click at [404, 663] on h3 "ネットワーク情報" at bounding box center [396, 671] width 250 height 22
drag, startPoint x: 379, startPoint y: 380, endPoint x: 258, endPoint y: 382, distance: 121.0
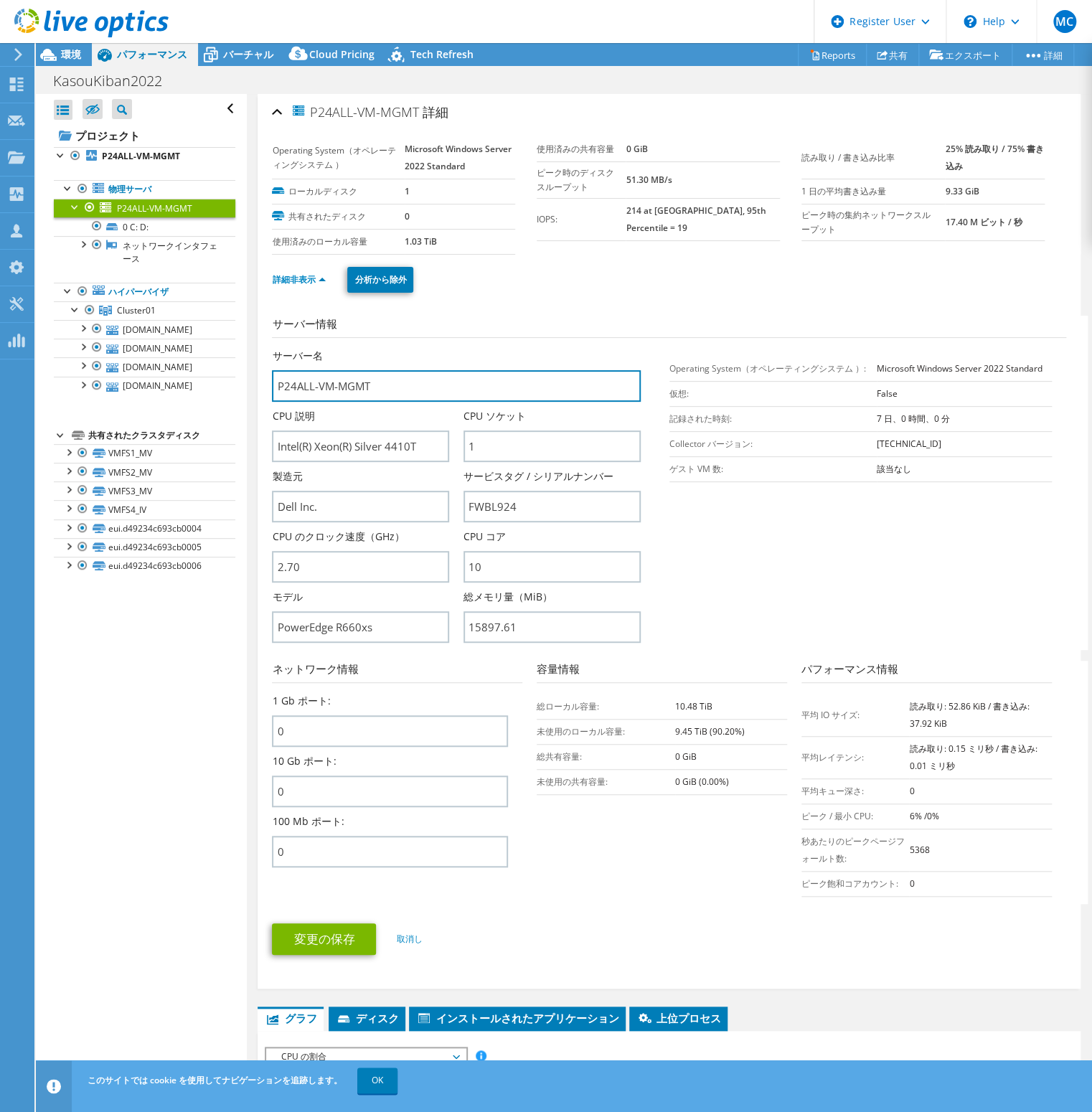
click at [258, 382] on div "P24ALL-VM-MGMT 詳細 Operating System（オペレーティングシステム ） Microsoft Windows Server [DAT…" at bounding box center [669, 541] width 823 height 895
click at [427, 386] on input "P24ALL-VM-MGMT" at bounding box center [456, 386] width 368 height 32
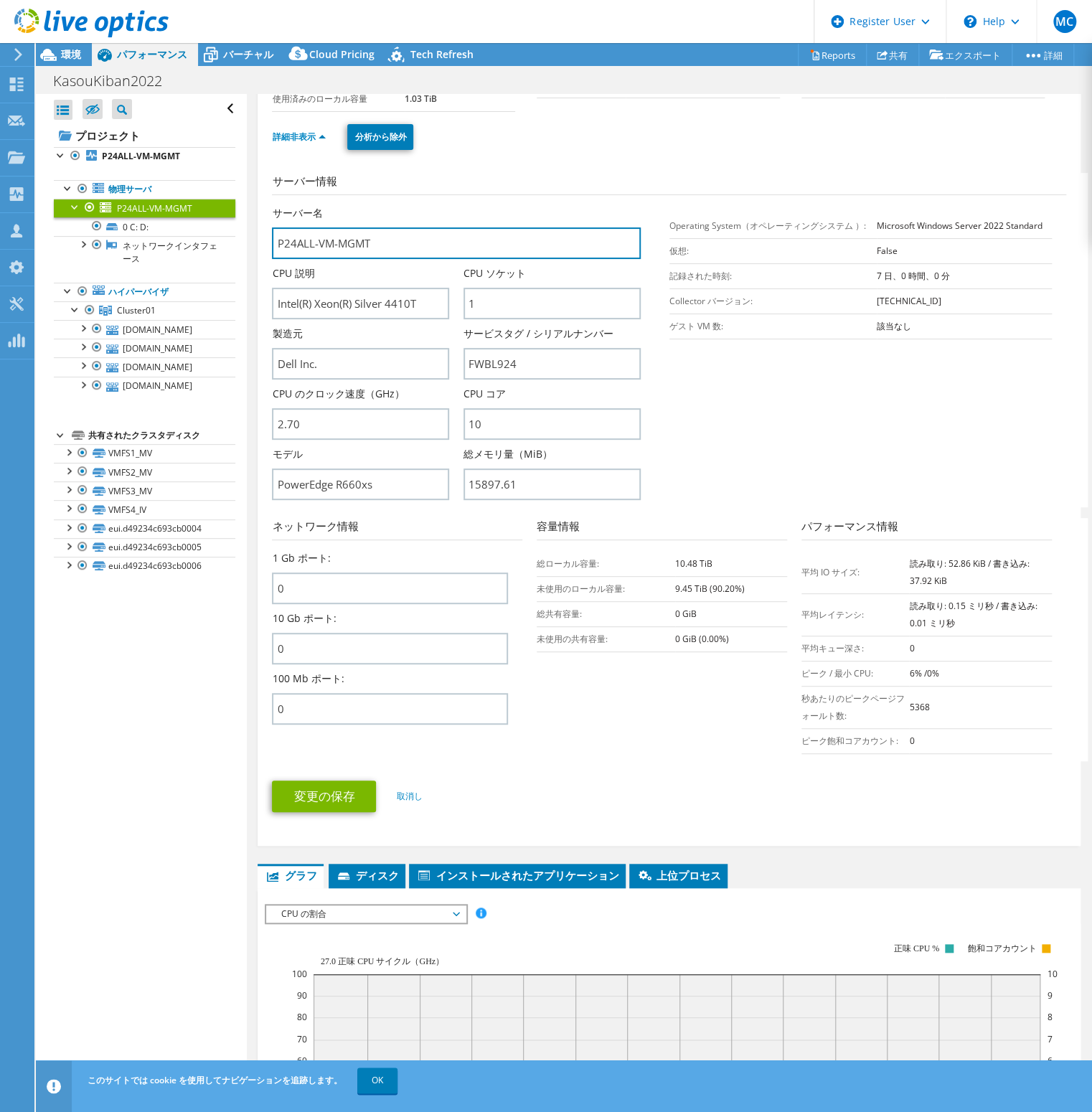
scroll to position [144, 0]
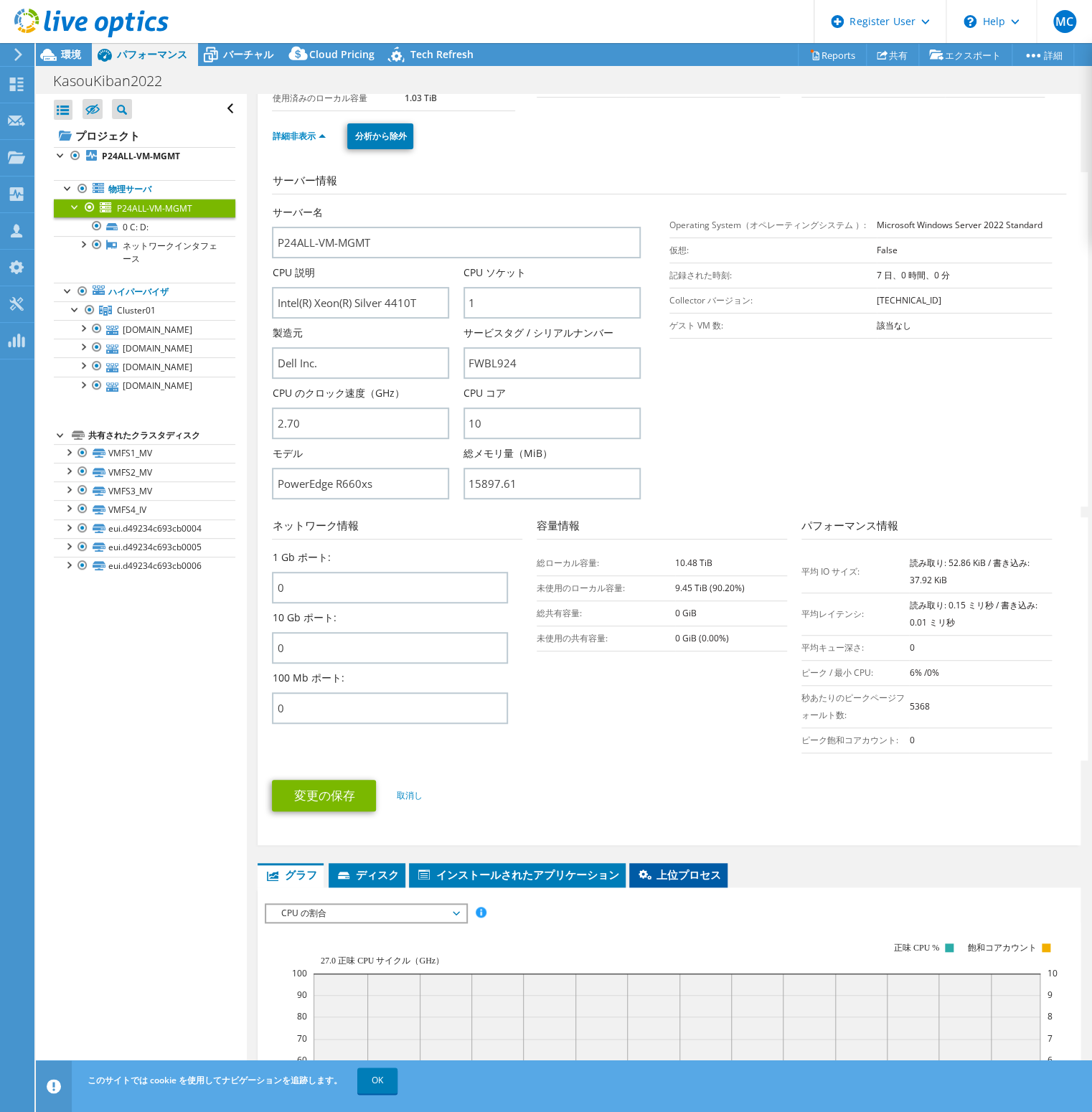
click at [667, 867] on span "上位プロセス" at bounding box center [678, 874] width 84 height 14
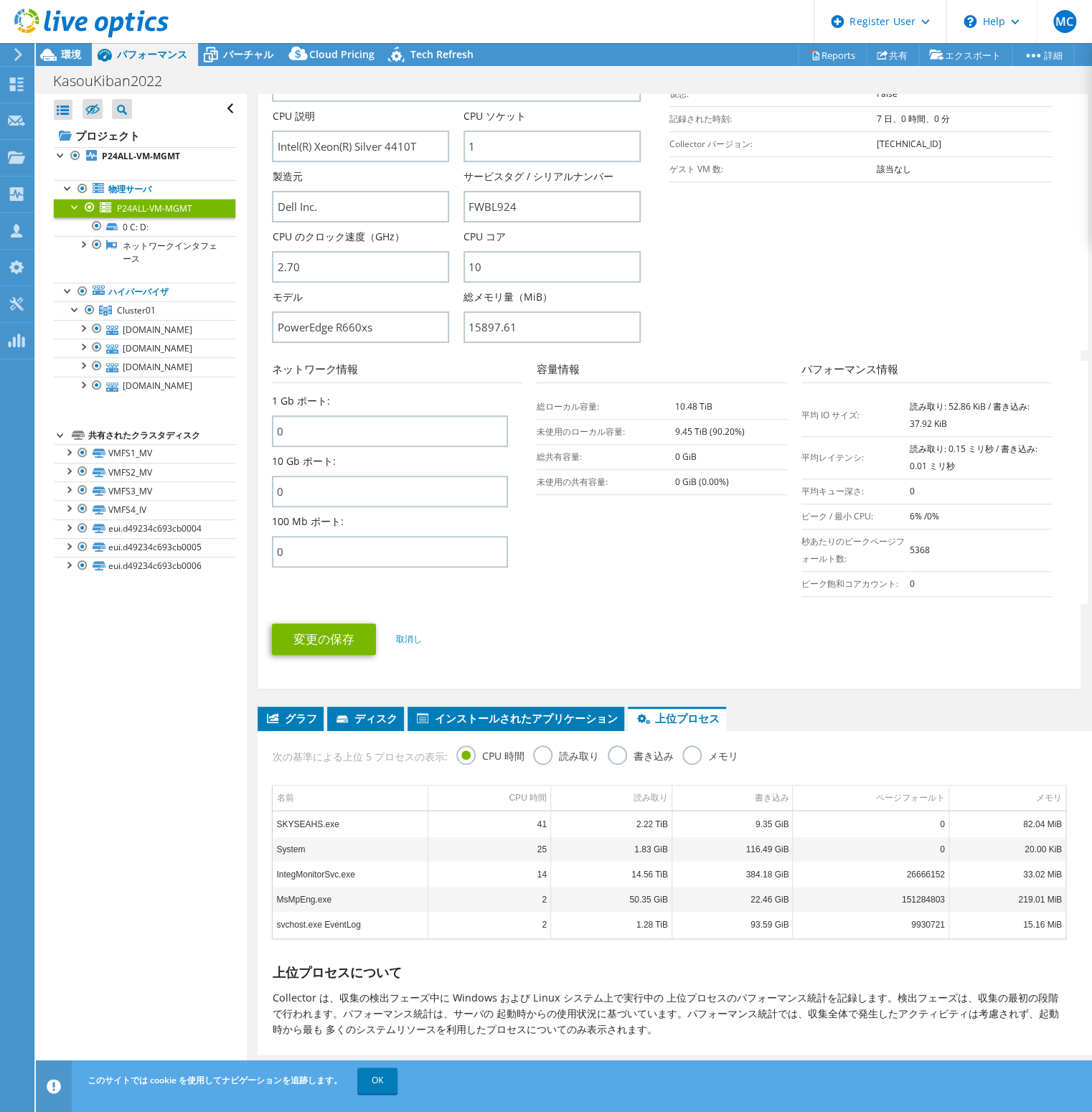
scroll to position [301, 0]
click at [545, 710] on span "インストールされたアプリケーション" at bounding box center [516, 717] width 203 height 14
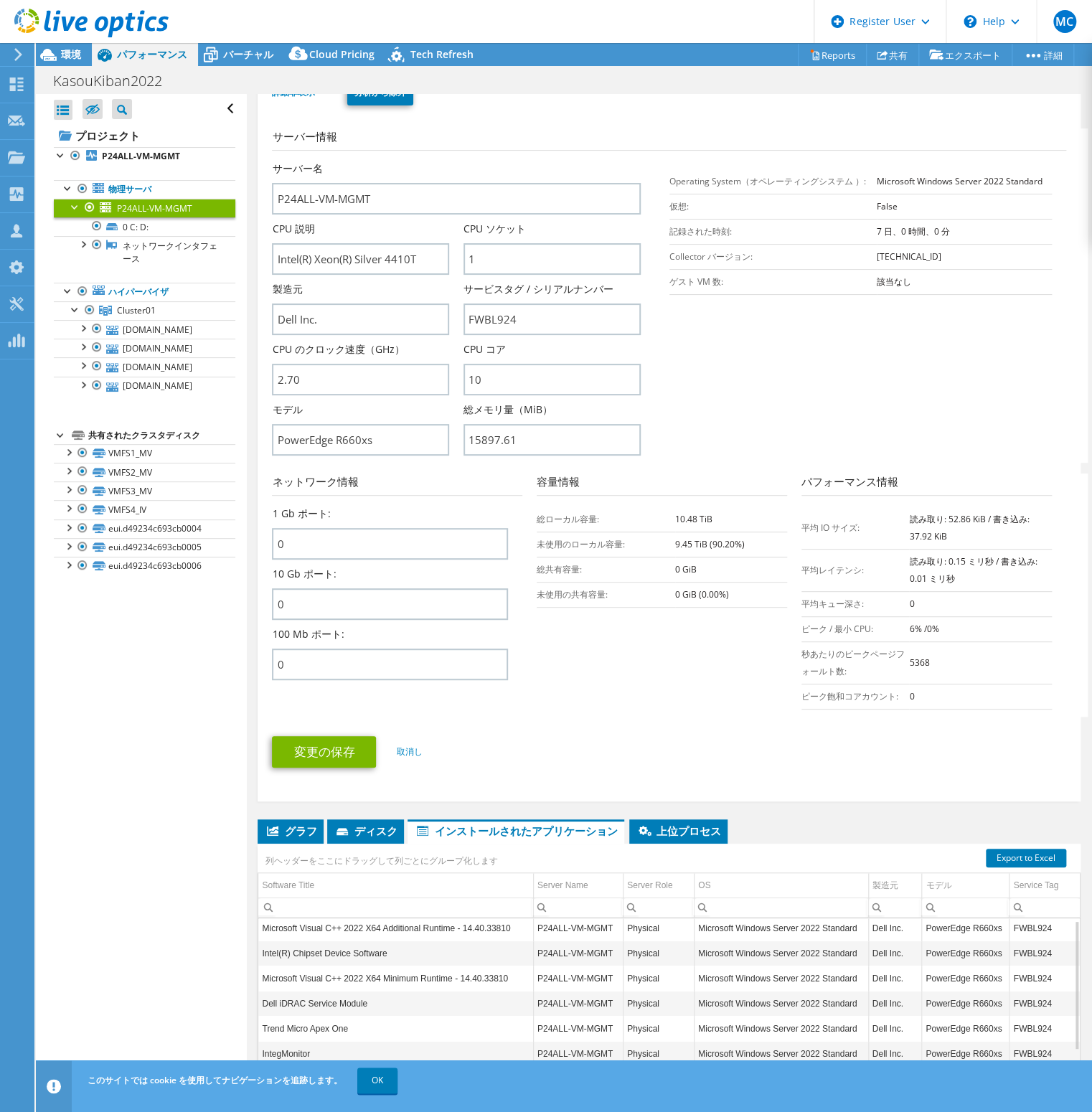
scroll to position [157, 0]
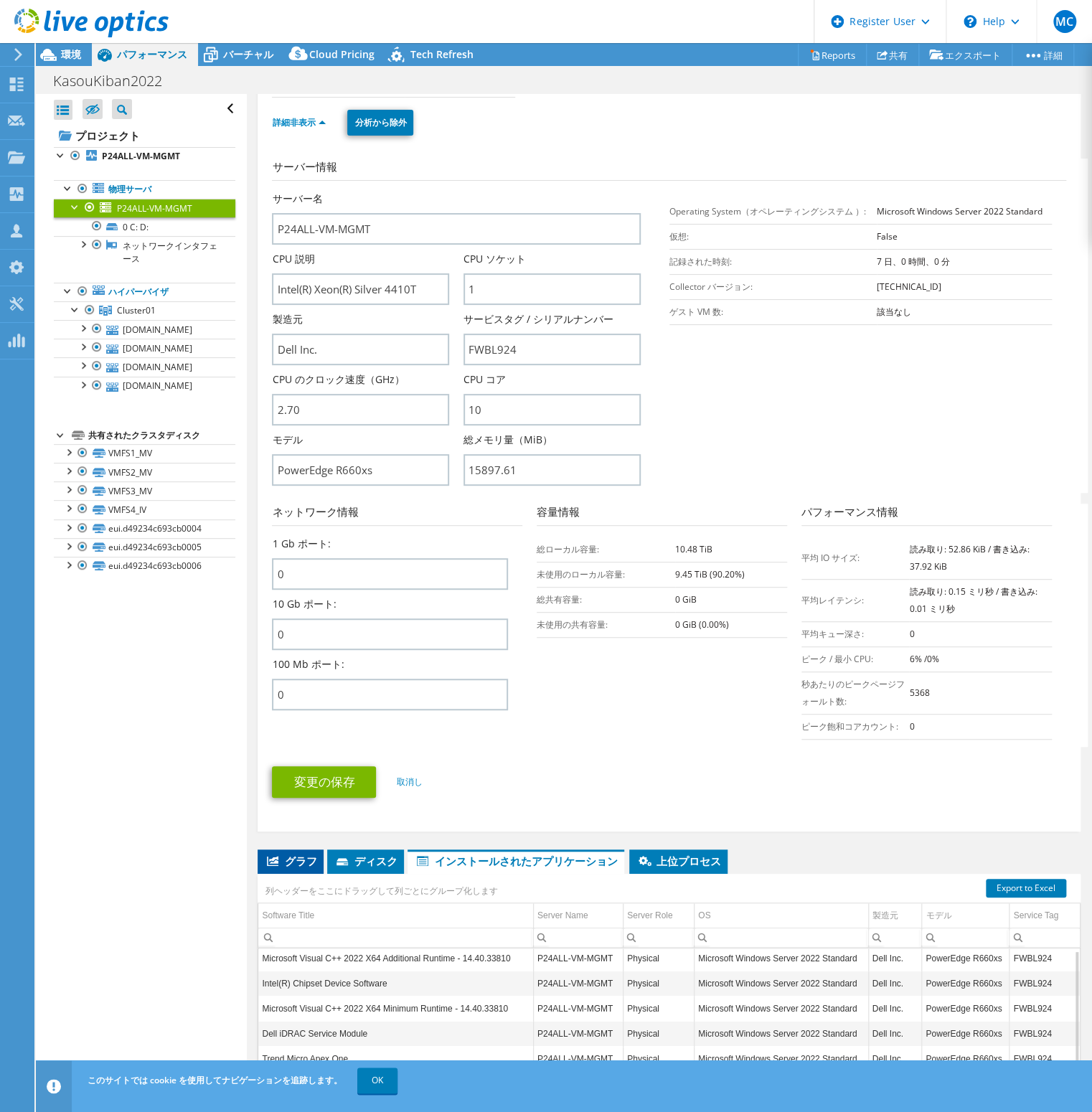
click at [270, 856] on icon at bounding box center [272, 860] width 11 height 10
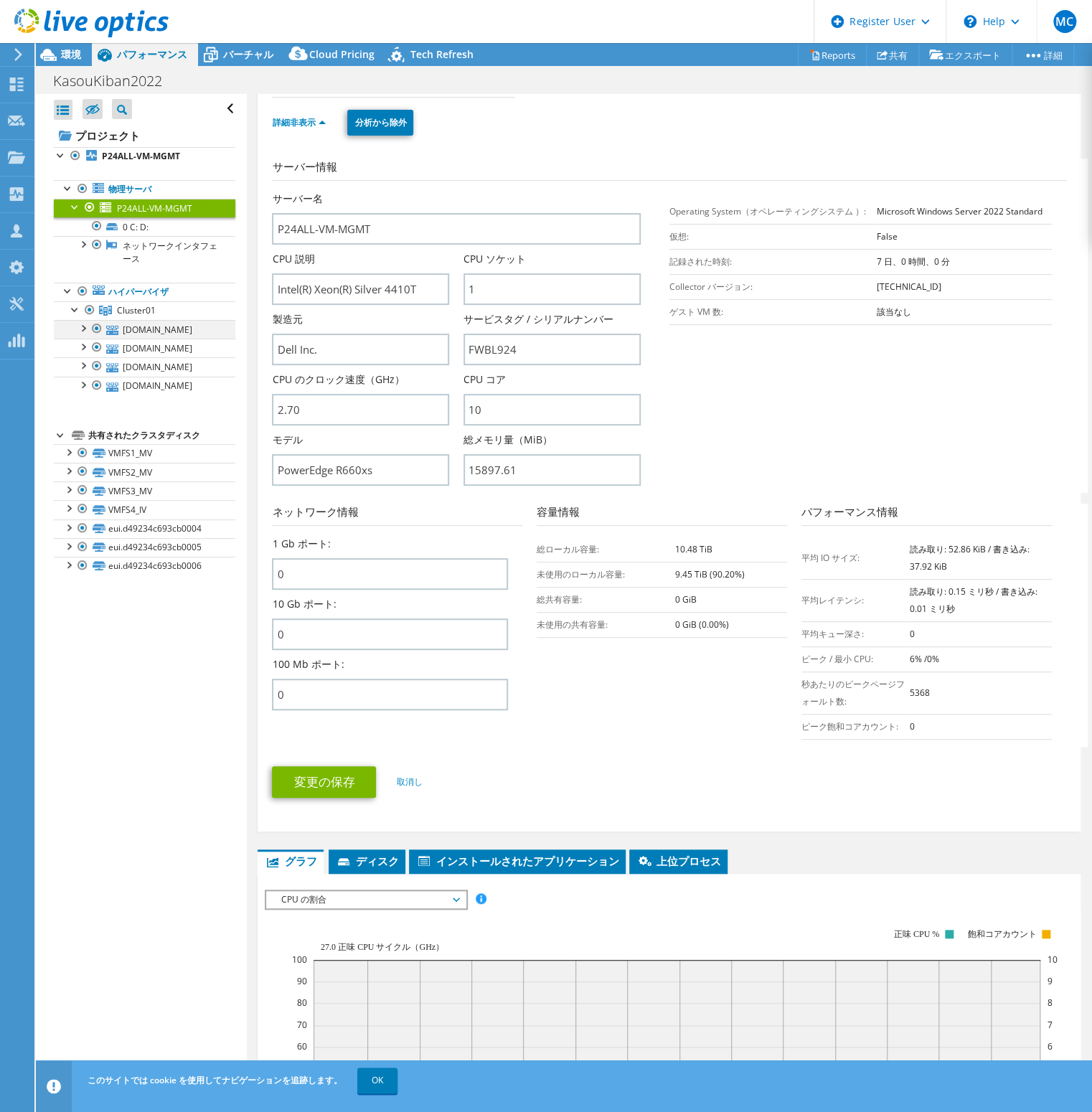
click at [87, 324] on div at bounding box center [82, 327] width 14 height 14
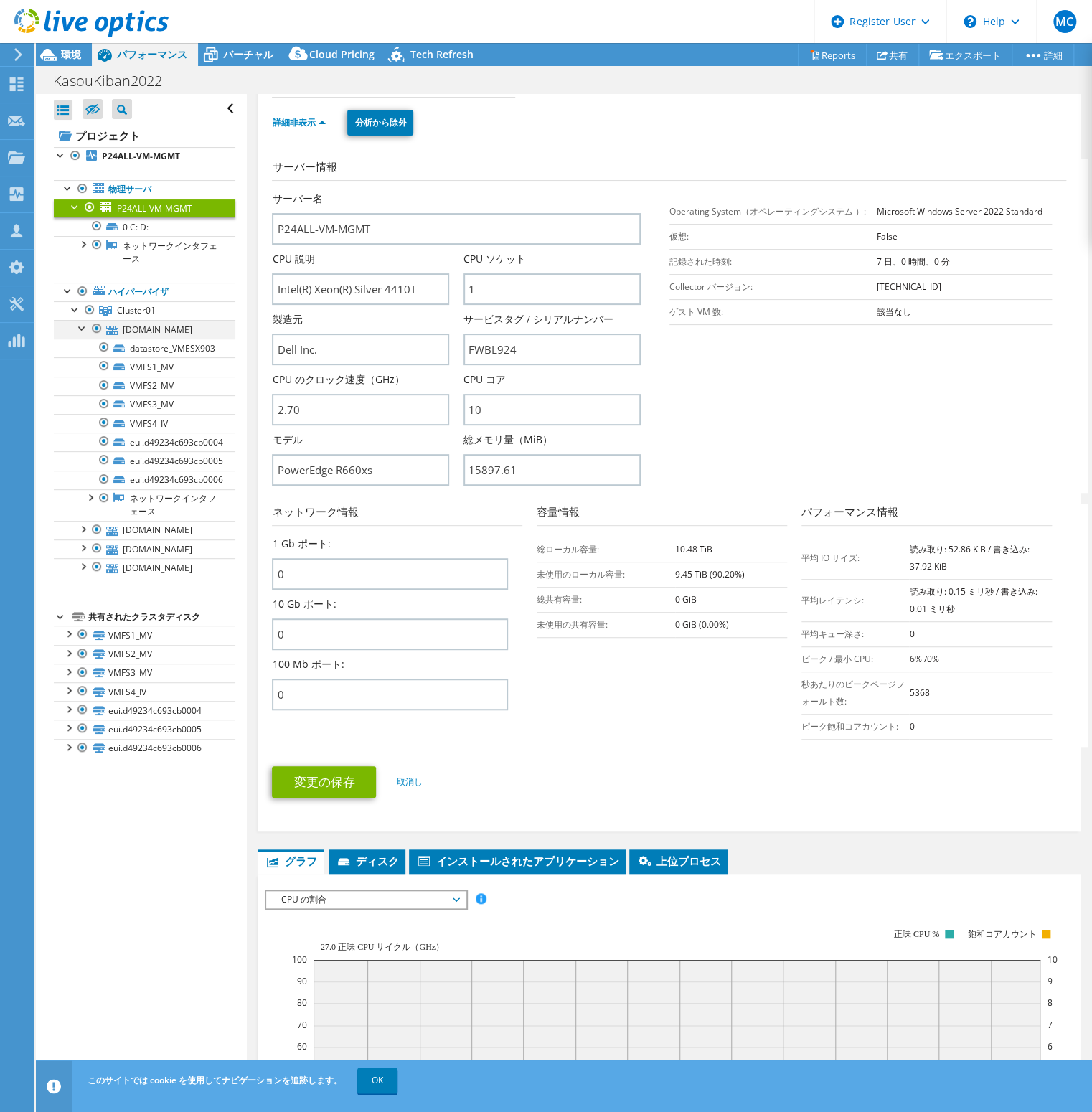
click at [85, 325] on div at bounding box center [82, 327] width 14 height 14
